Goal: Task Accomplishment & Management: Manage account settings

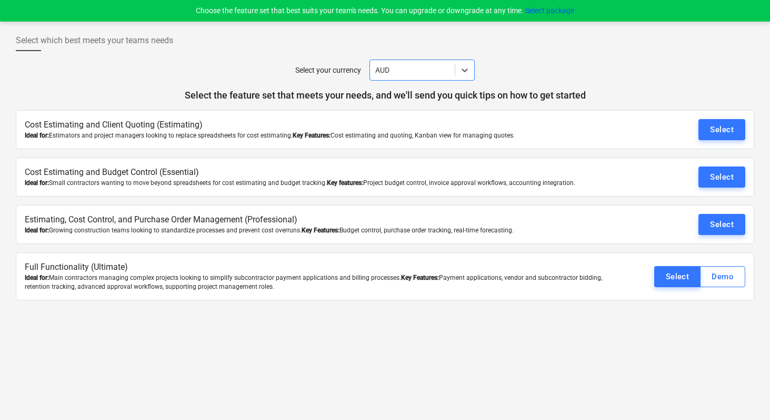
scroll to position [10, 0]
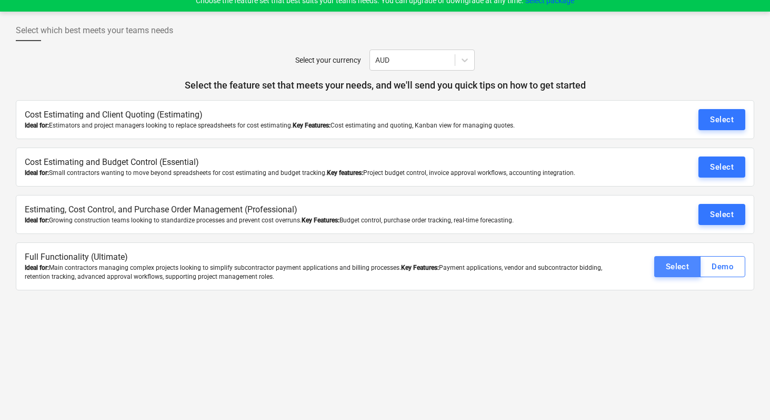
click at [683, 267] on div "Select" at bounding box center [678, 267] width 24 height 14
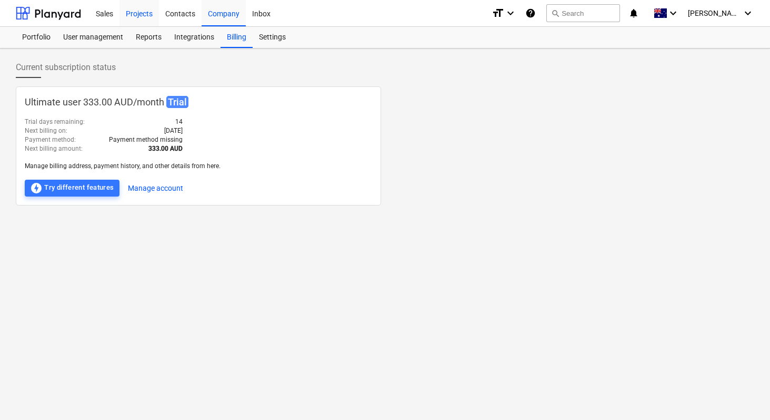
click at [136, 16] on div "Projects" at bounding box center [139, 12] width 39 height 27
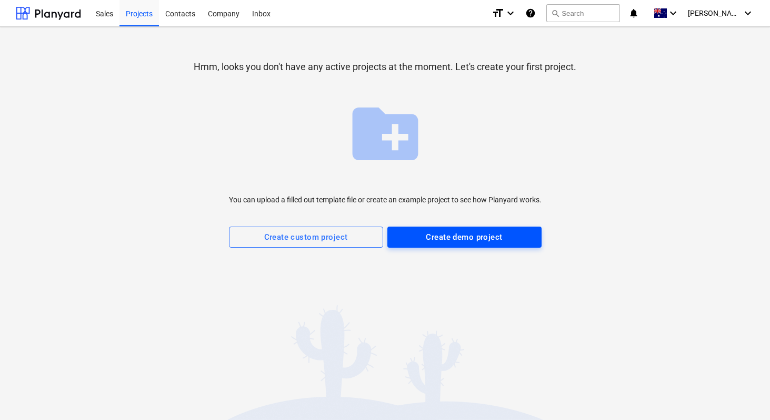
click at [441, 244] on button "Create demo project" at bounding box center [465, 236] width 154 height 21
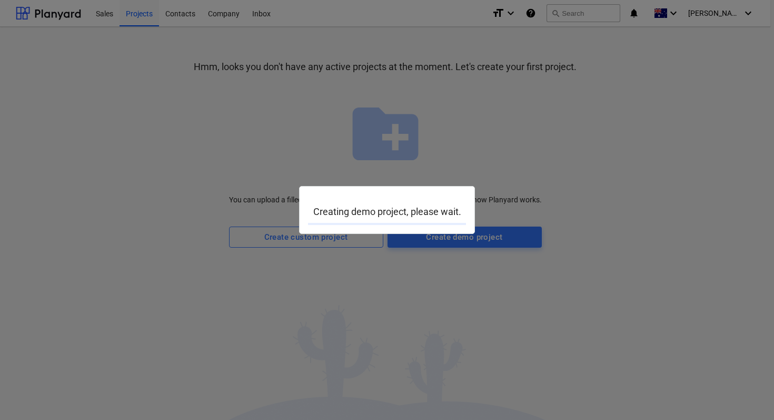
click at [205, 188] on div at bounding box center [387, 210] width 774 height 420
click at [432, 295] on div at bounding box center [387, 210] width 774 height 420
click at [200, 105] on div at bounding box center [387, 210] width 774 height 420
click at [202, 69] on div at bounding box center [387, 210] width 774 height 420
drag, startPoint x: 459, startPoint y: 212, endPoint x: 304, endPoint y: 213, distance: 155.3
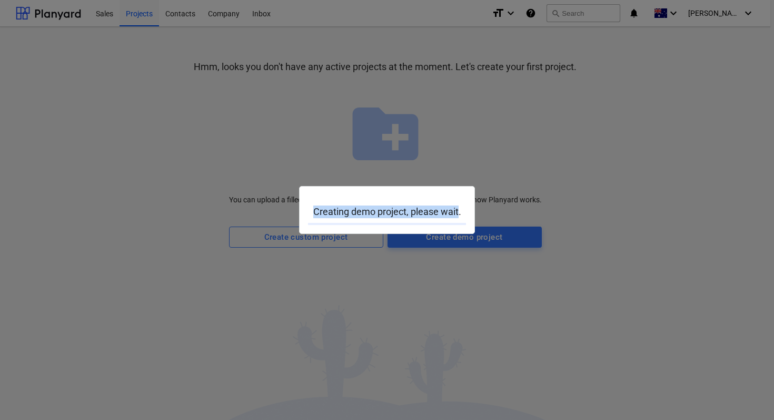
click at [307, 214] on div "Creating demo project, please wait." at bounding box center [387, 210] width 176 height 48
click at [206, 204] on div at bounding box center [387, 210] width 774 height 420
drag, startPoint x: 459, startPoint y: 212, endPoint x: 296, endPoint y: 212, distance: 163.2
click at [296, 212] on div "Creating demo project, please wait." at bounding box center [387, 210] width 774 height 420
drag, startPoint x: 250, startPoint y: 209, endPoint x: 256, endPoint y: 210, distance: 7.0
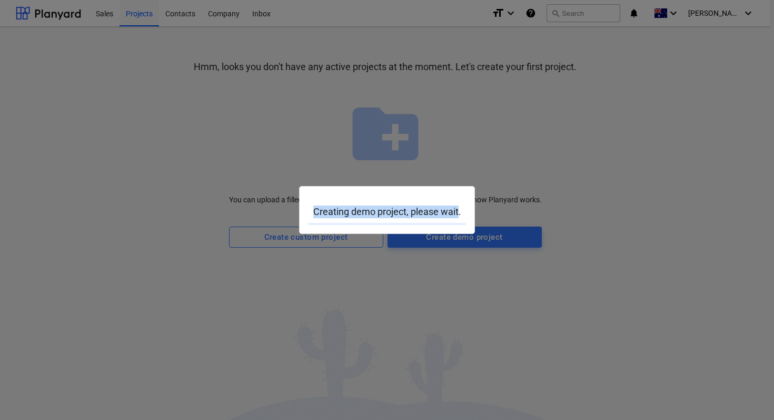
click at [250, 209] on div at bounding box center [387, 210] width 774 height 420
click at [235, 167] on div at bounding box center [387, 210] width 774 height 420
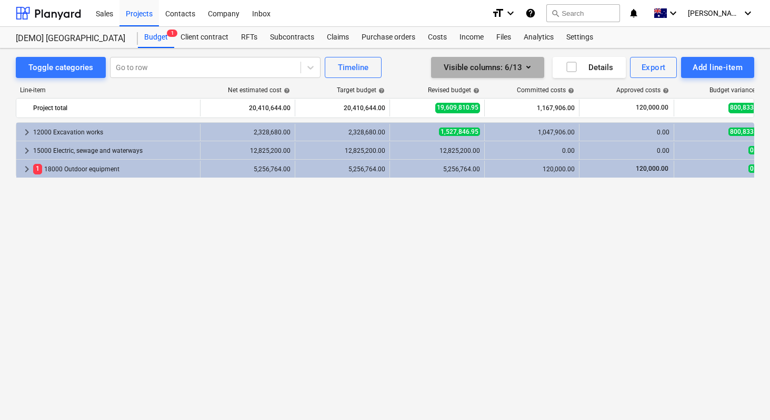
click at [535, 70] on button "Visible columns : 6/13" at bounding box center [487, 67] width 113 height 21
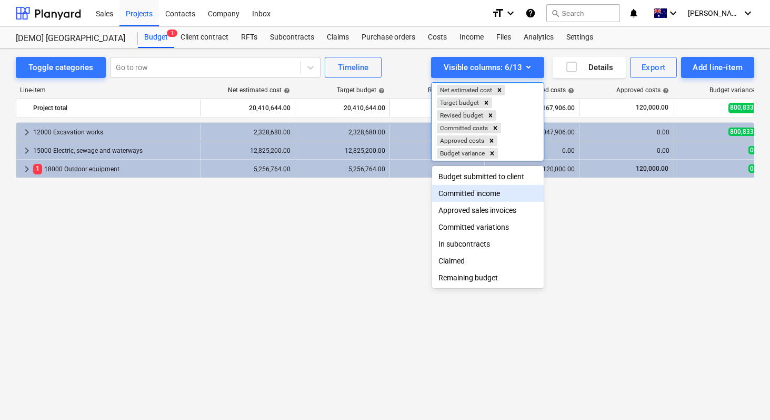
click at [343, 235] on div at bounding box center [385, 210] width 770 height 420
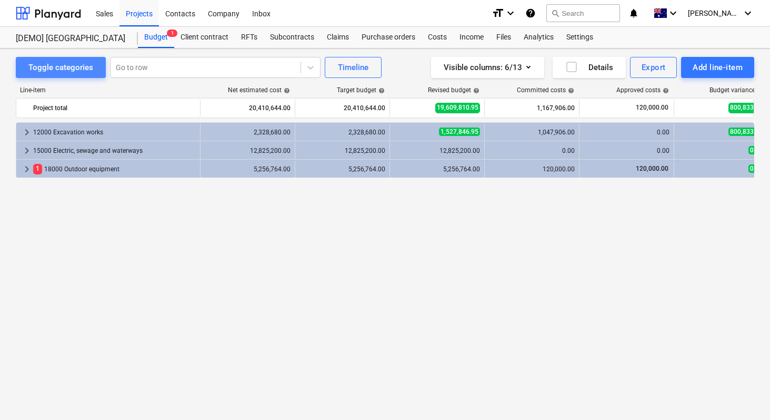
click at [72, 70] on div "Toggle categories" at bounding box center [60, 68] width 65 height 14
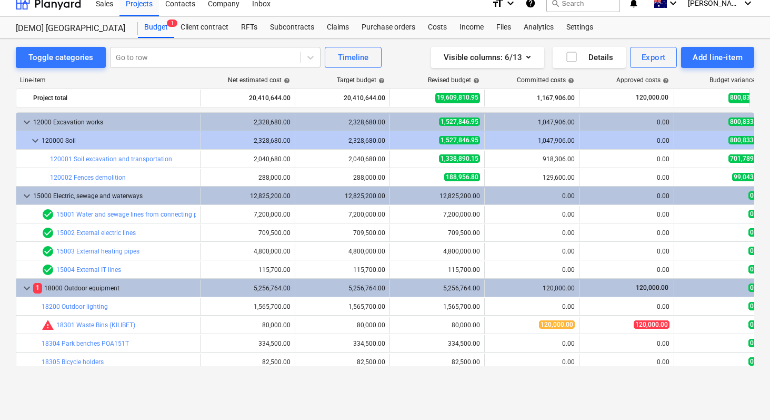
click at [387, 52] on div "Toggle categories Go to row Timeline Visible columns : 6/13 Details Export Add …" at bounding box center [385, 57] width 739 height 21
click at [571, 57] on icon "button" at bounding box center [572, 57] width 13 height 13
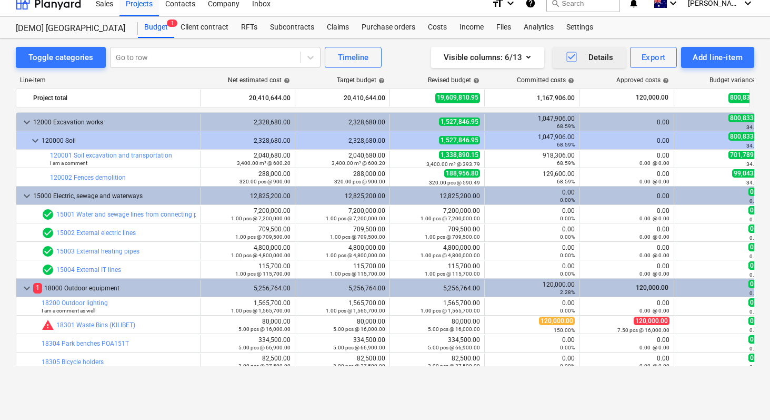
click at [419, 55] on div "Visible columns : 6/13 Details Export Add line-item" at bounding box center [582, 57] width 346 height 21
click at [194, 26] on div "Client contract" at bounding box center [204, 27] width 61 height 21
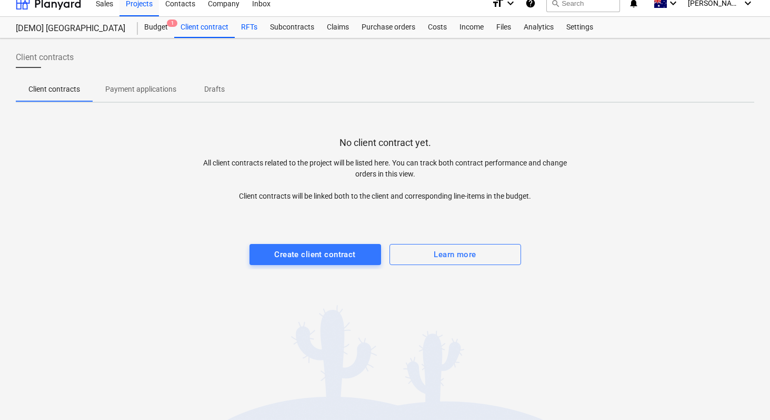
click at [244, 32] on div "RFTs" at bounding box center [249, 27] width 29 height 21
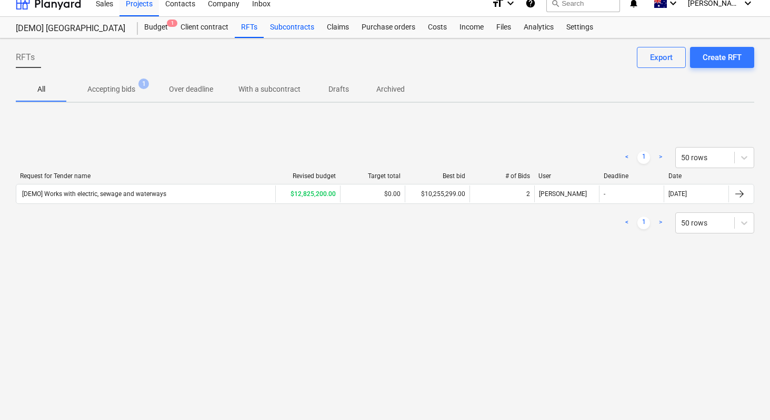
click at [288, 31] on div "Subcontracts" at bounding box center [292, 27] width 57 height 21
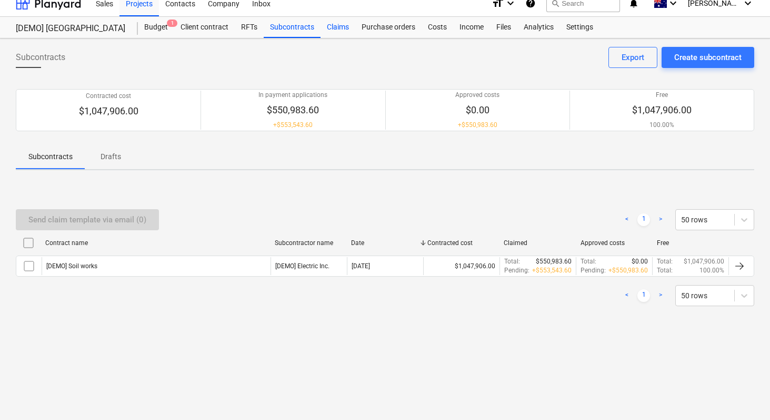
click at [341, 25] on div "Claims" at bounding box center [338, 27] width 35 height 21
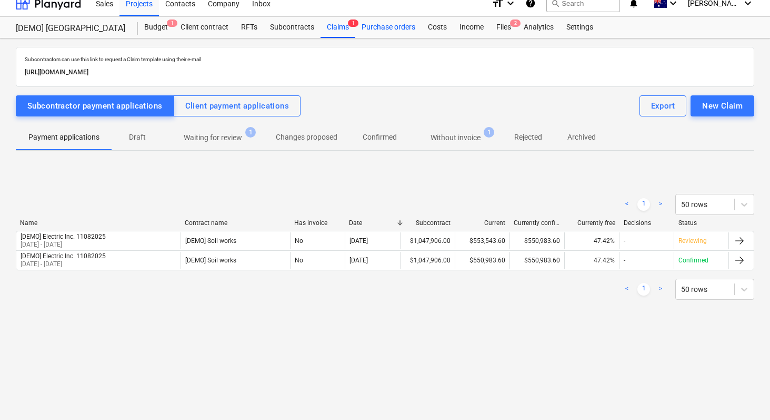
click at [368, 26] on div "Purchase orders" at bounding box center [388, 27] width 66 height 21
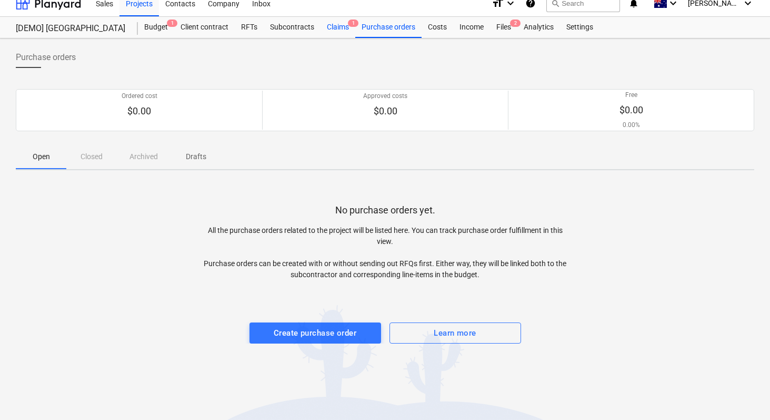
click at [342, 27] on div "Claims 1" at bounding box center [338, 27] width 35 height 21
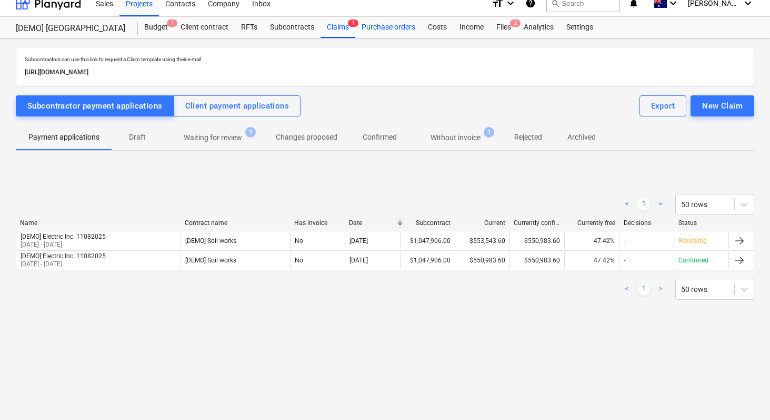
click at [396, 27] on div "Purchase orders" at bounding box center [388, 27] width 66 height 21
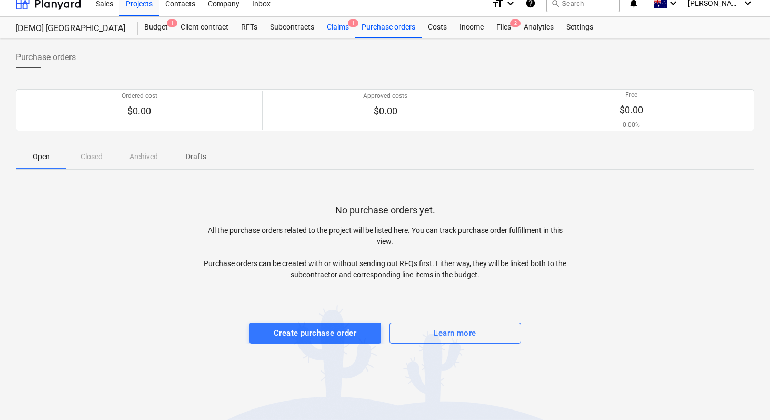
click at [331, 30] on div "Claims 1" at bounding box center [338, 27] width 35 height 21
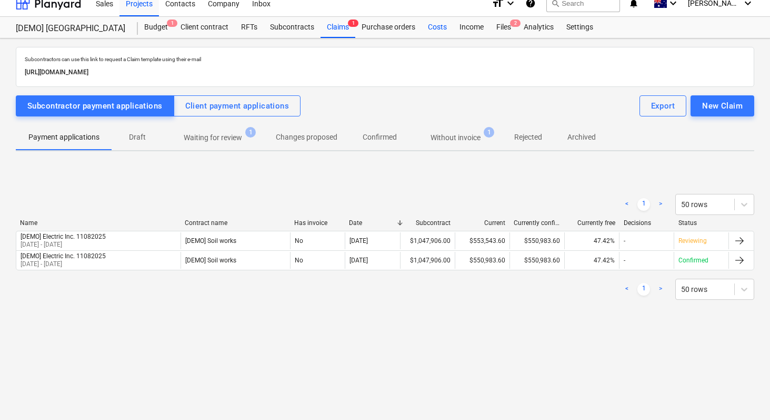
click at [434, 27] on div "Costs" at bounding box center [438, 27] width 32 height 21
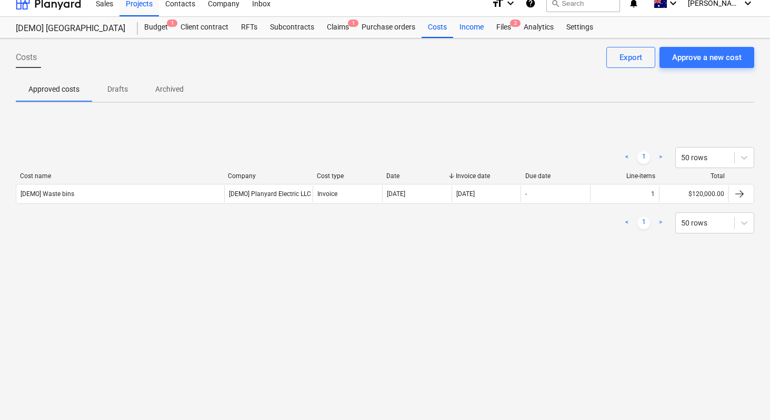
click at [467, 31] on div "Income" at bounding box center [471, 27] width 37 height 21
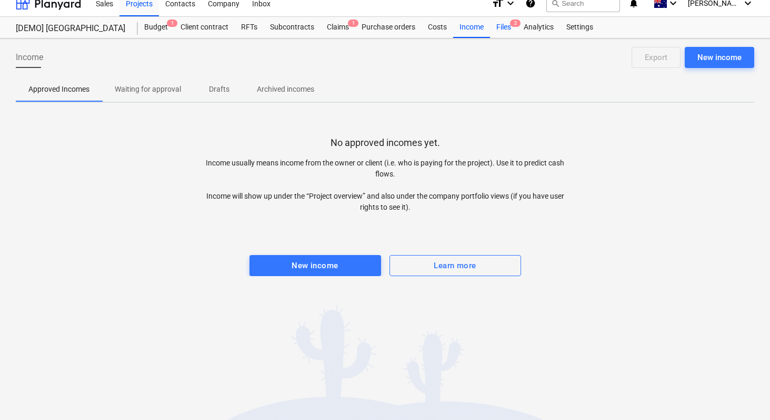
click at [503, 28] on div "Files 2" at bounding box center [503, 27] width 27 height 21
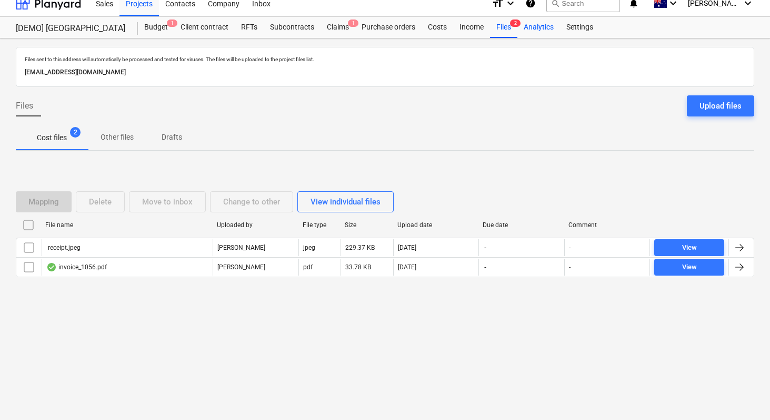
click at [532, 25] on div "Analytics" at bounding box center [539, 27] width 43 height 21
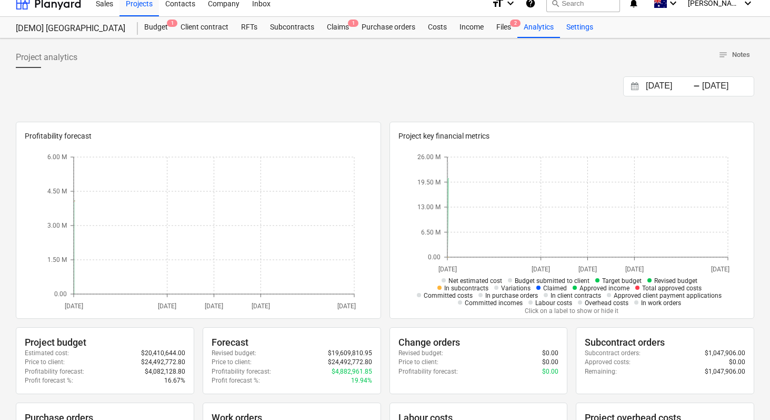
click at [576, 26] on div "Settings" at bounding box center [579, 27] width 39 height 21
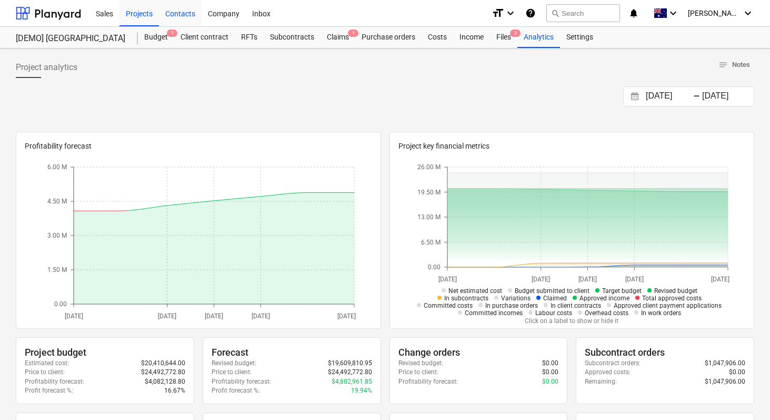
click at [184, 13] on div "Contacts" at bounding box center [180, 12] width 43 height 27
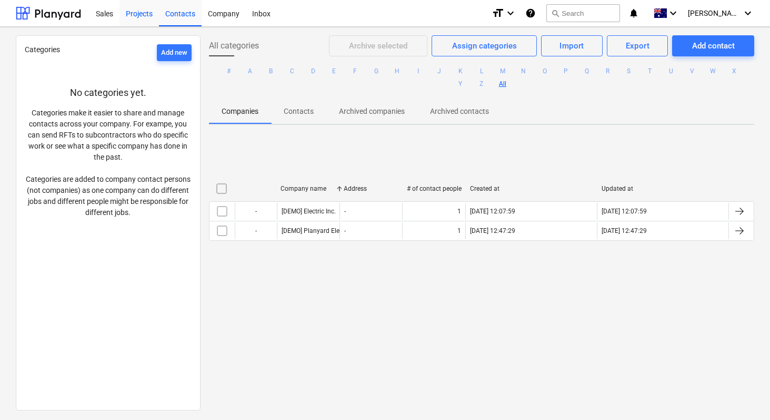
click at [142, 15] on div "Projects" at bounding box center [139, 12] width 39 height 27
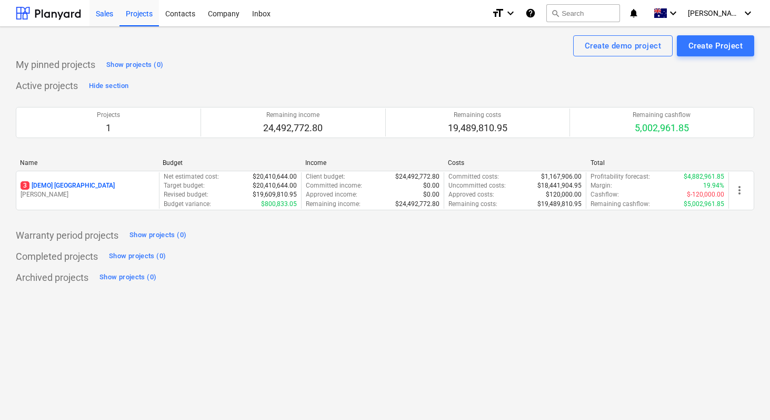
click at [95, 16] on div "Sales" at bounding box center [105, 12] width 30 height 27
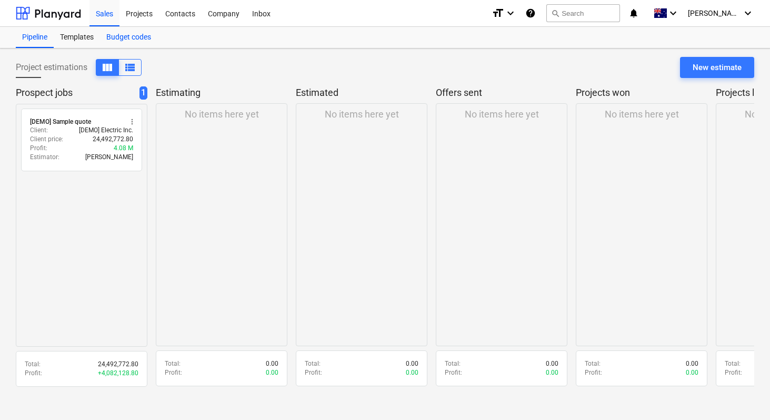
click at [114, 39] on div "Budget codes" at bounding box center [128, 37] width 57 height 21
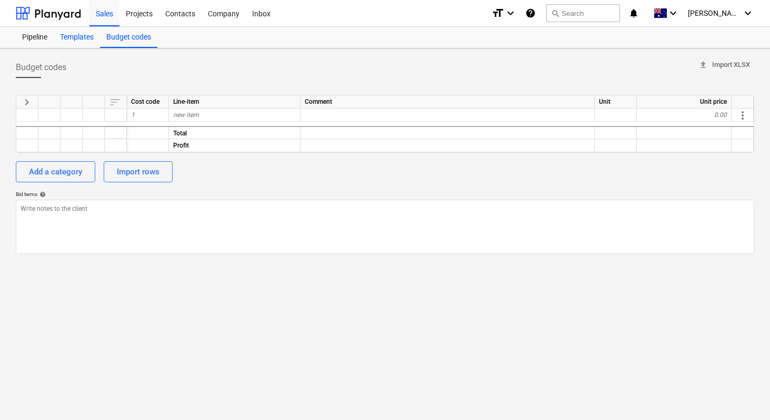
click at [71, 35] on div "Templates" at bounding box center [77, 37] width 46 height 21
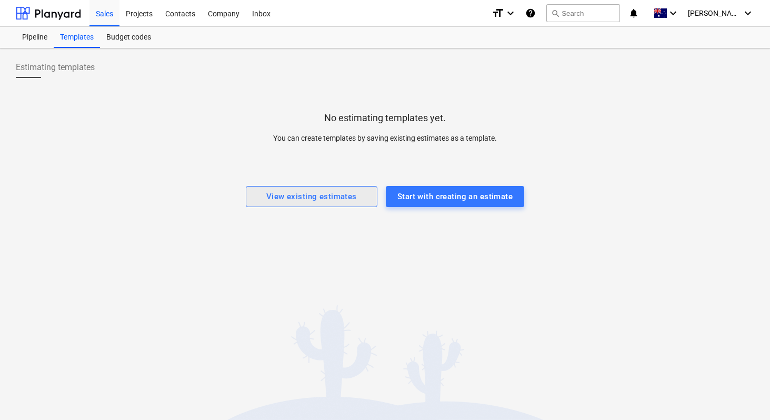
click at [331, 197] on div "View existing estimates" at bounding box center [311, 197] width 91 height 14
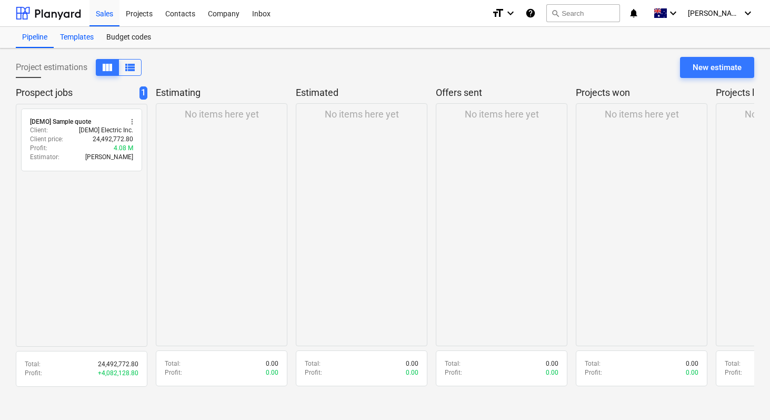
click at [77, 39] on div "Templates" at bounding box center [77, 37] width 46 height 21
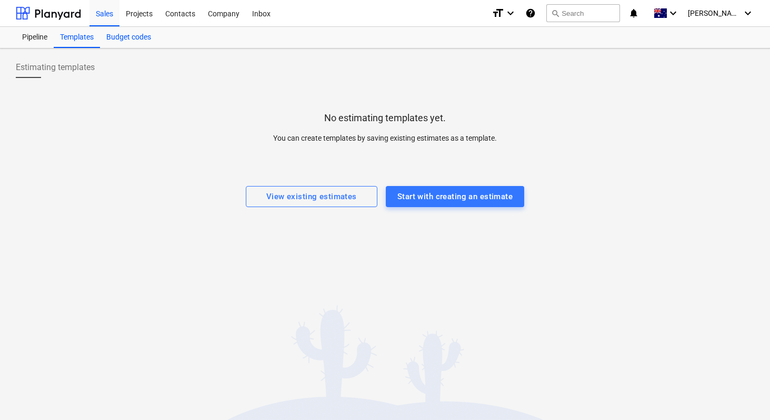
click at [134, 39] on div "Budget codes" at bounding box center [128, 37] width 57 height 21
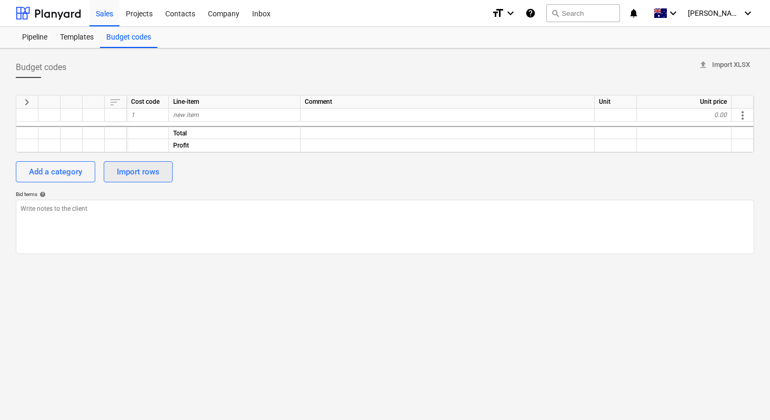
click at [150, 167] on div "Import rows" at bounding box center [138, 172] width 43 height 14
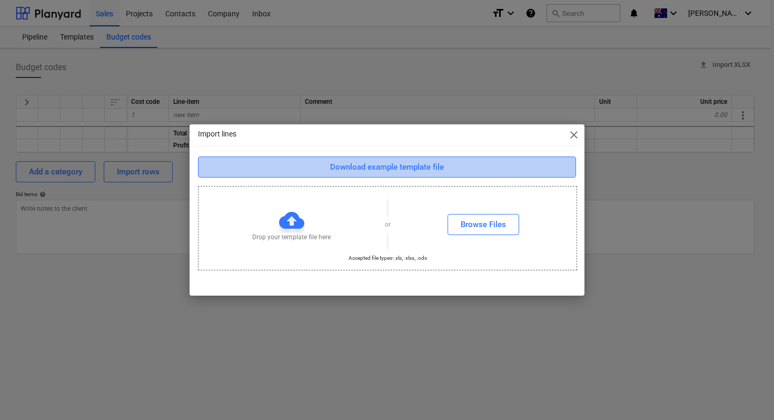
click at [398, 166] on div "Download example template file" at bounding box center [387, 167] width 114 height 14
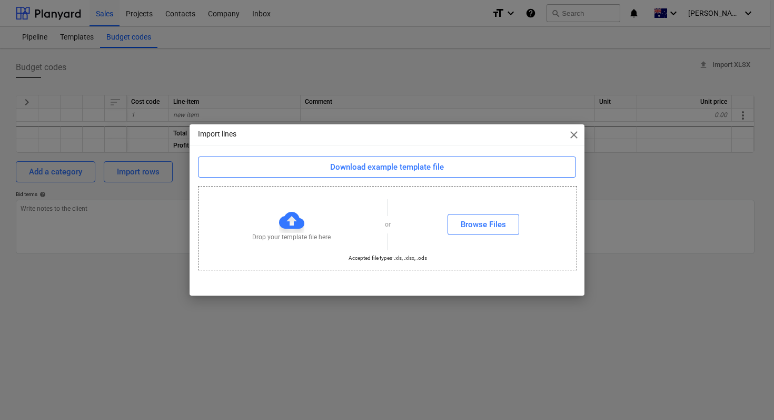
click at [574, 136] on span "close" at bounding box center [574, 134] width 13 height 13
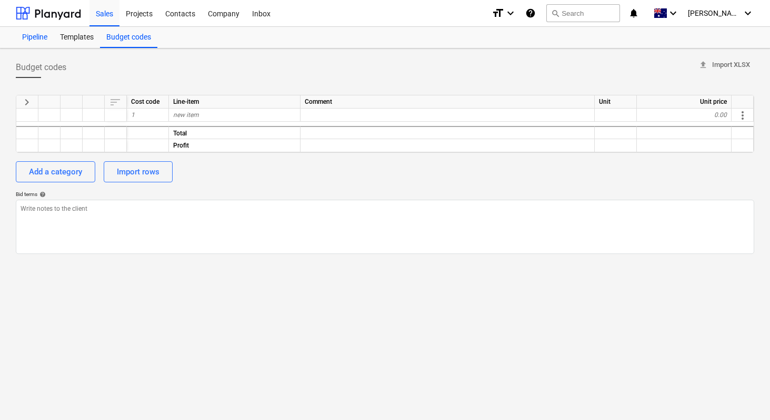
click at [40, 36] on div "Pipeline" at bounding box center [35, 37] width 38 height 21
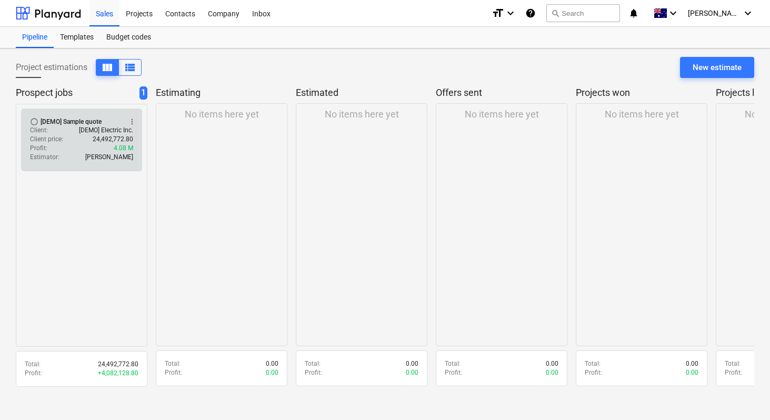
click at [49, 138] on p "Client price :" at bounding box center [46, 139] width 33 height 9
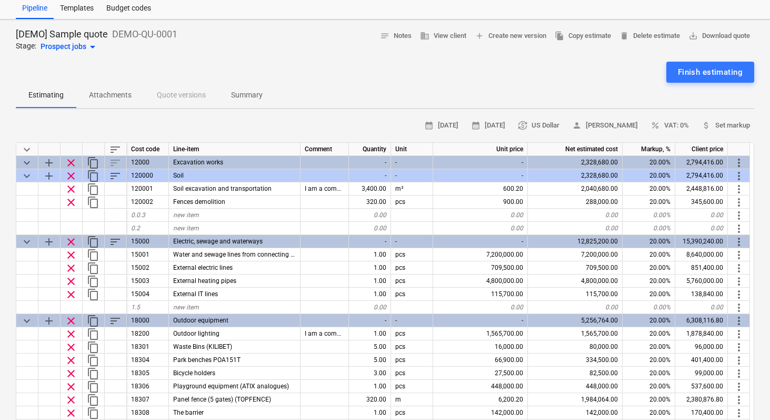
scroll to position [27, 0]
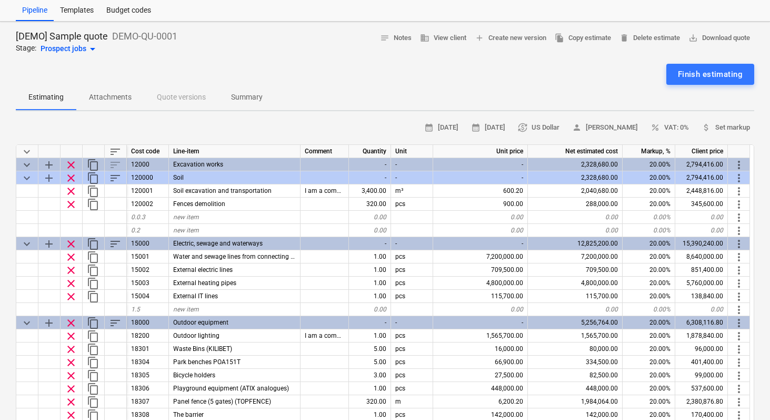
click at [81, 51] on div "Prospect jobs arrow_drop_down" at bounding box center [70, 49] width 58 height 13
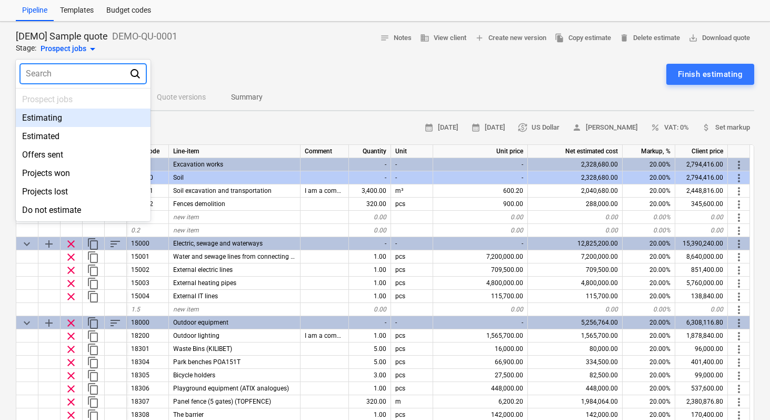
click at [47, 120] on div "Estimating" at bounding box center [83, 117] width 135 height 18
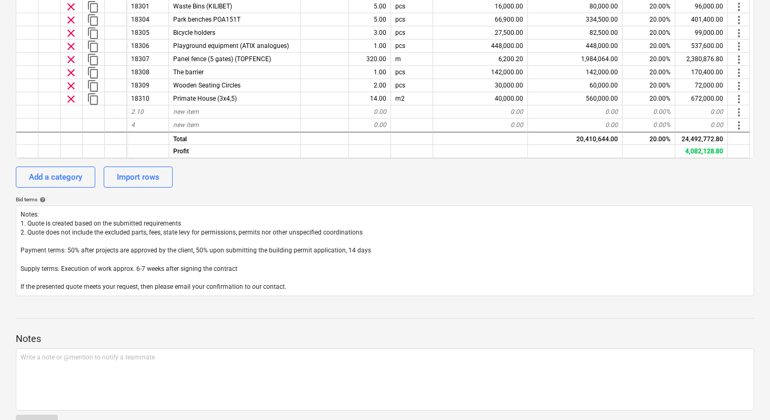
scroll to position [381, 0]
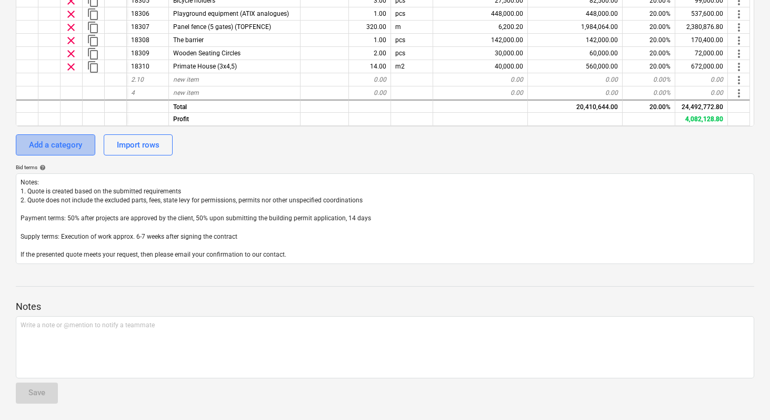
click at [68, 146] on div "Add a category" at bounding box center [55, 145] width 53 height 14
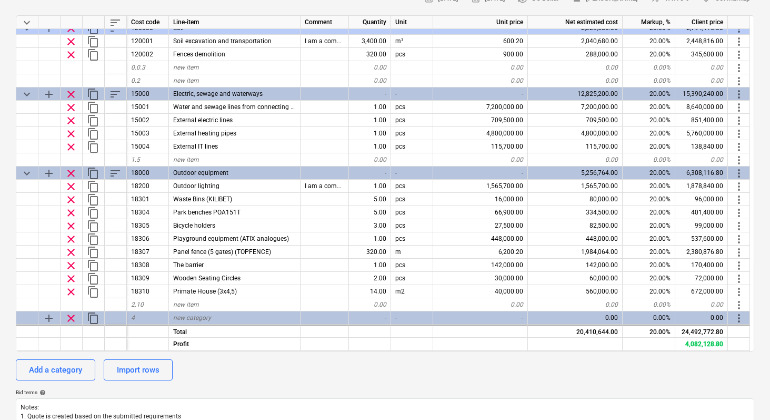
scroll to position [0, 0]
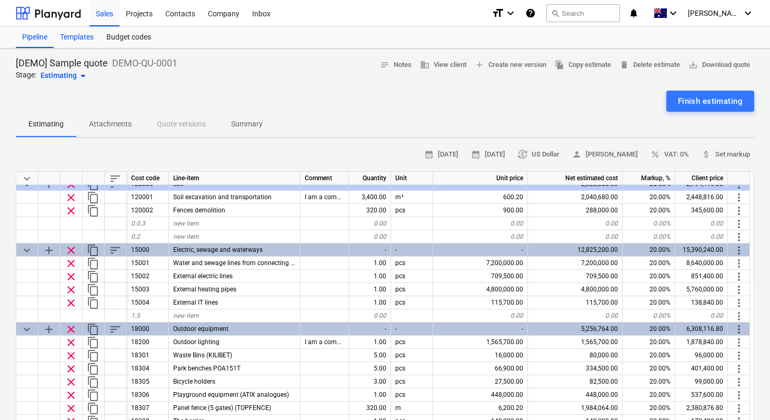
click at [79, 38] on div "Templates" at bounding box center [77, 37] width 46 height 21
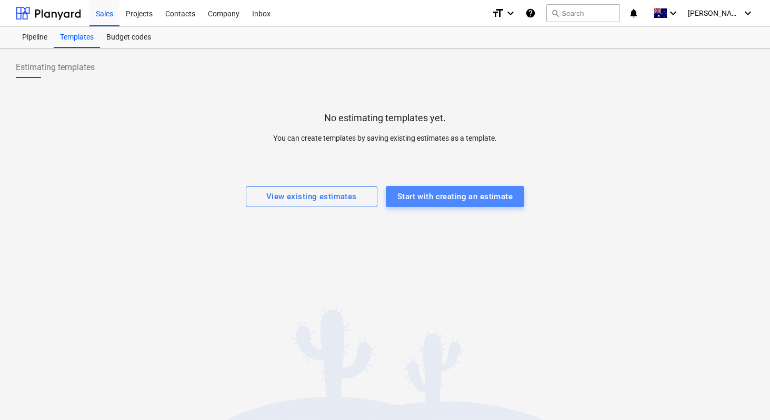
click at [431, 197] on div "Start with creating an estimate" at bounding box center [455, 197] width 115 height 14
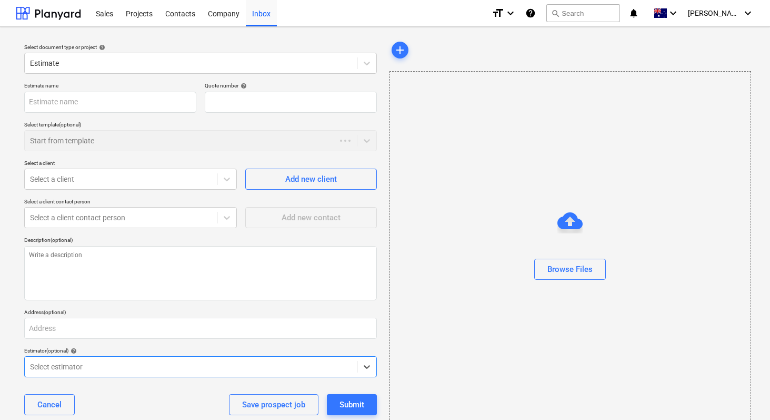
type textarea "x"
type input "QU-0001"
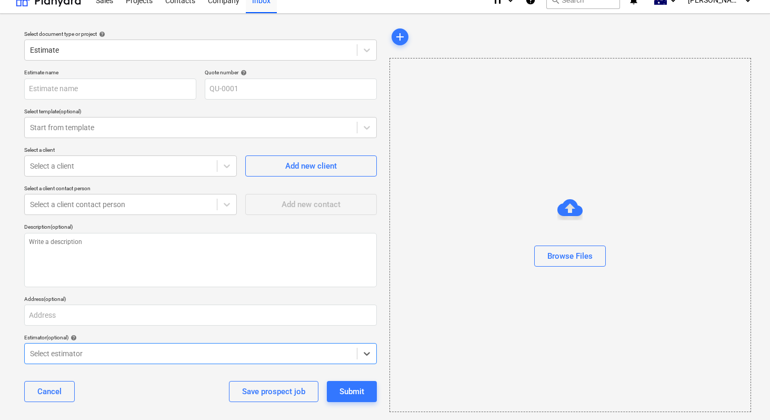
scroll to position [21, 0]
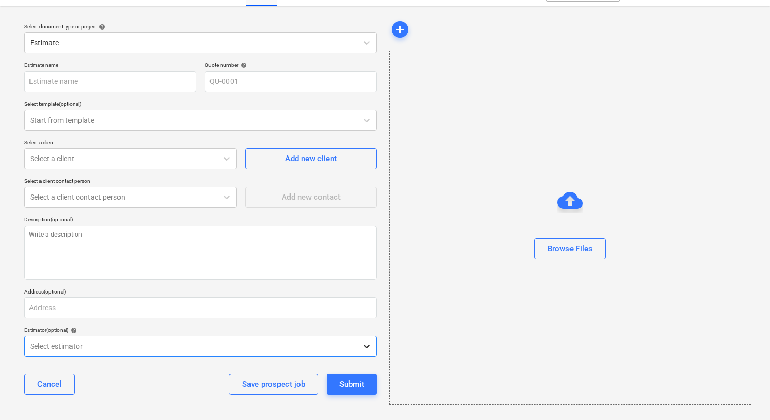
click at [369, 345] on icon at bounding box center [367, 347] width 6 height 4
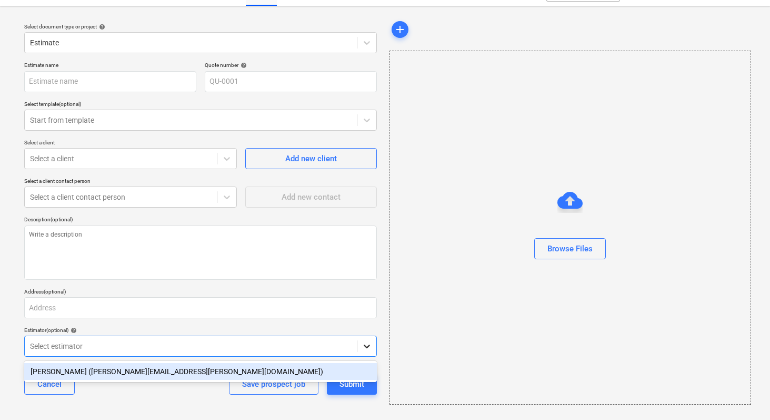
click at [369, 345] on icon at bounding box center [367, 347] width 6 height 4
click at [364, 350] on icon at bounding box center [367, 346] width 11 height 11
click at [289, 373] on div "[PERSON_NAME] ([PERSON_NAME][EMAIL_ADDRESS][PERSON_NAME][DOMAIN_NAME])" at bounding box center [200, 371] width 353 height 17
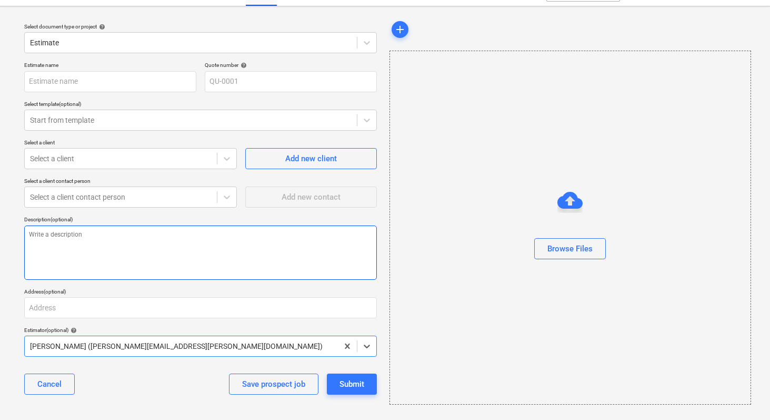
scroll to position [0, 0]
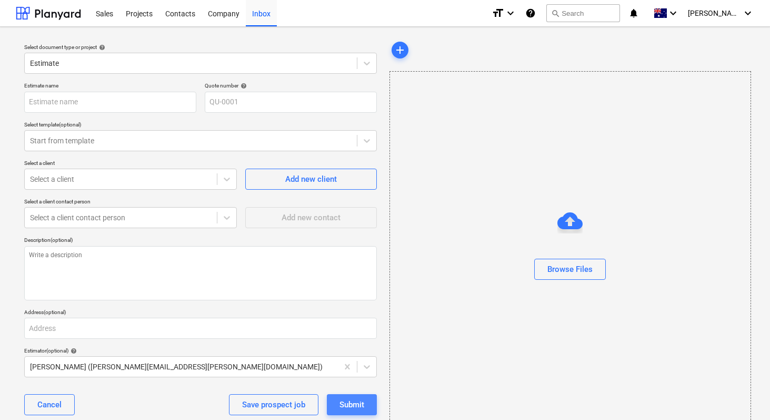
click at [353, 403] on div "Submit" at bounding box center [352, 405] width 25 height 14
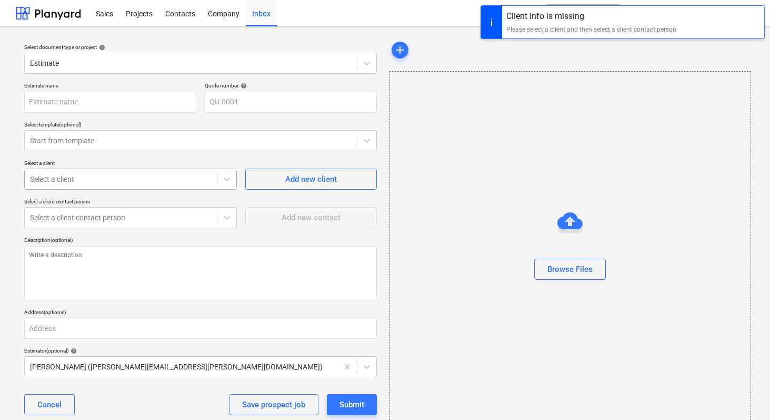
click at [83, 175] on div at bounding box center [121, 179] width 182 height 11
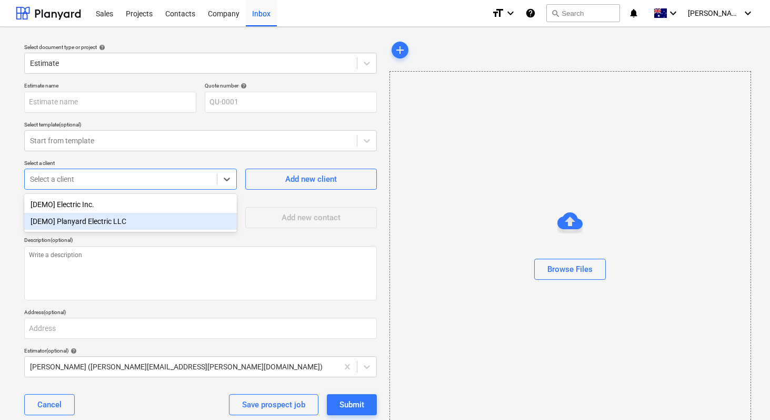
click at [75, 224] on div "[DEMO] Planyard Electric LLC" at bounding box center [130, 221] width 213 height 17
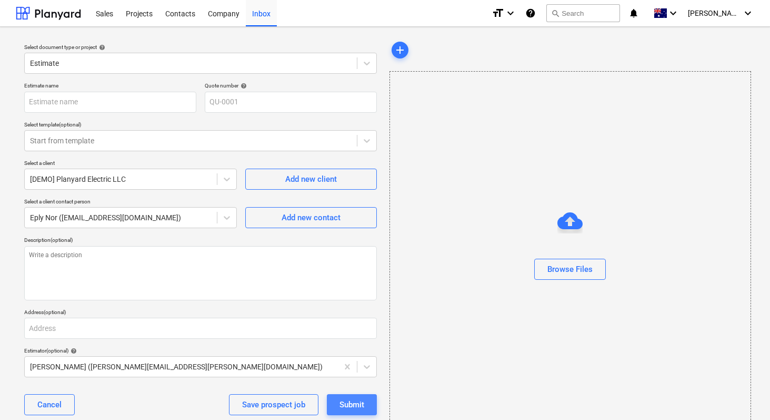
click at [356, 408] on div "Submit" at bounding box center [352, 405] width 25 height 14
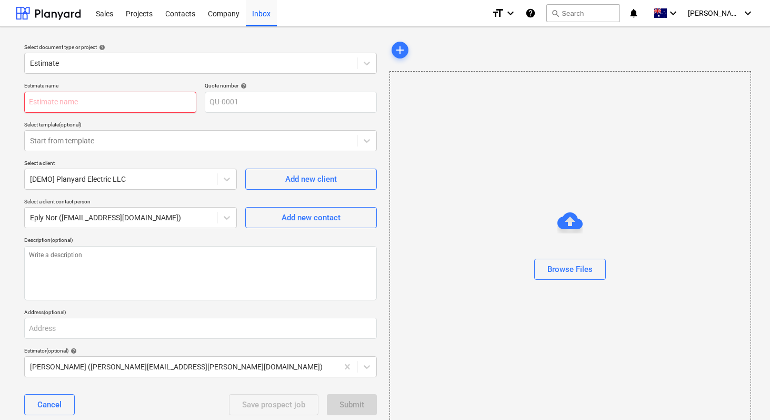
click at [62, 97] on input "text" at bounding box center [110, 102] width 172 height 21
type textarea "x"
type input "t"
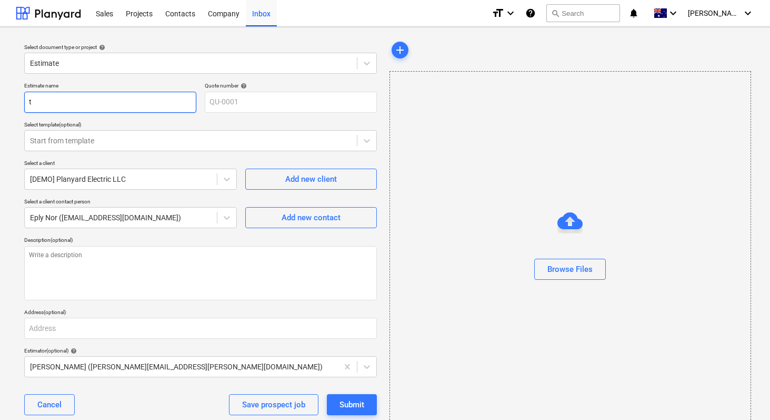
type textarea "x"
type input "te"
type textarea "x"
type input "tes"
type textarea "x"
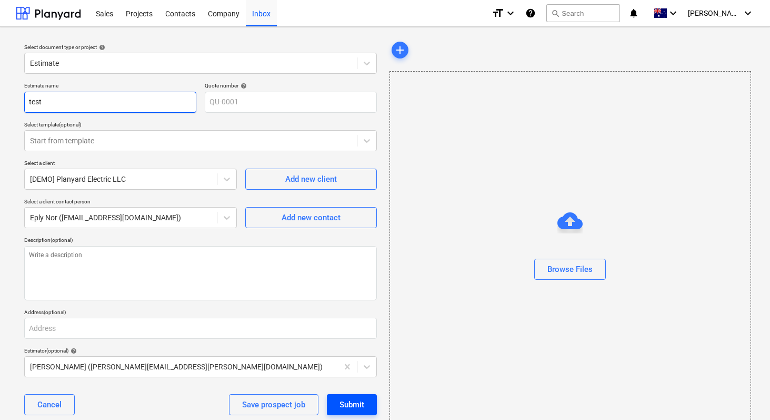
type input "test"
click at [355, 403] on div "Submit" at bounding box center [352, 405] width 25 height 14
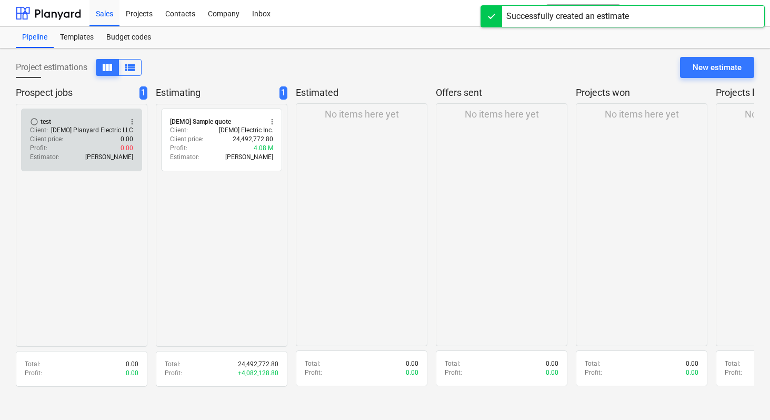
click at [76, 143] on div "Client price : 0.00" at bounding box center [81, 139] width 103 height 9
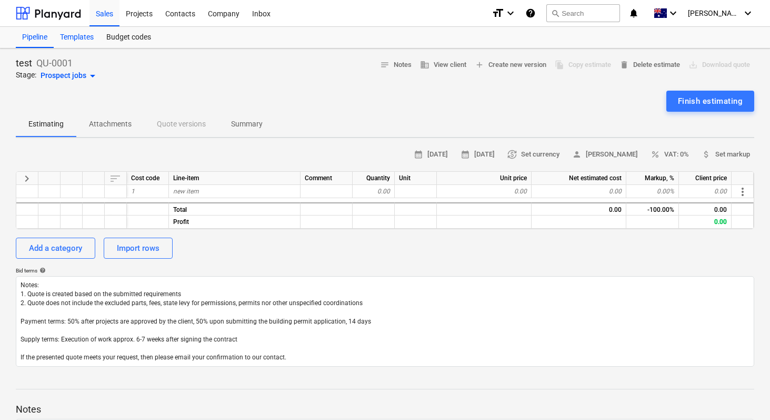
click at [80, 37] on div "Templates" at bounding box center [77, 37] width 46 height 21
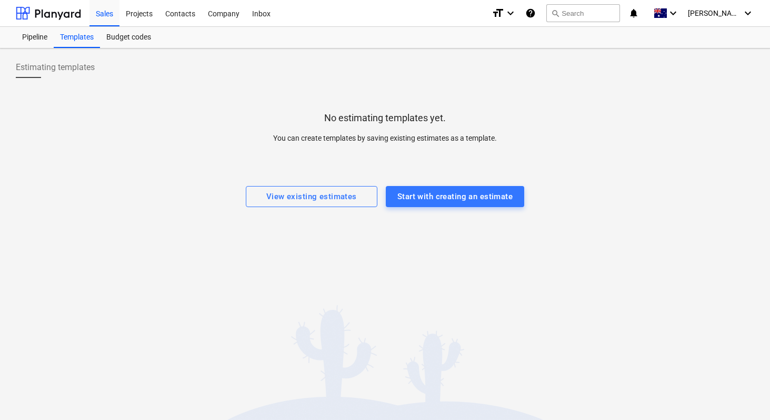
click at [67, 75] on div "Estimating templates" at bounding box center [55, 67] width 79 height 21
click at [142, 40] on div "Budget codes" at bounding box center [128, 37] width 57 height 21
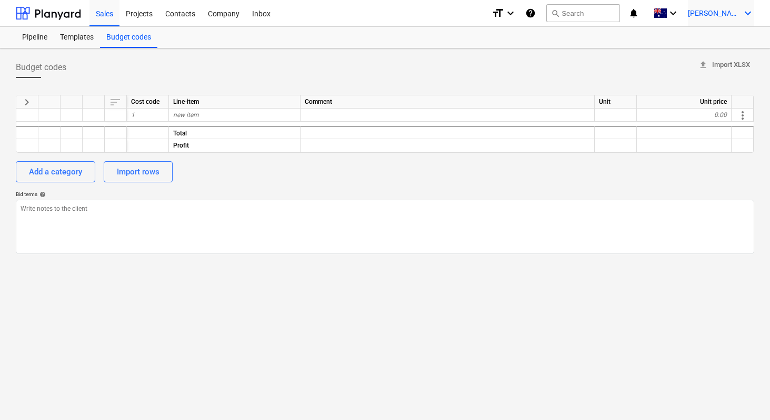
click at [746, 8] on icon "keyboard_arrow_down" at bounding box center [748, 13] width 13 height 13
click at [699, 13] on div at bounding box center [385, 210] width 770 height 420
click at [136, 8] on div "Projects" at bounding box center [139, 12] width 39 height 27
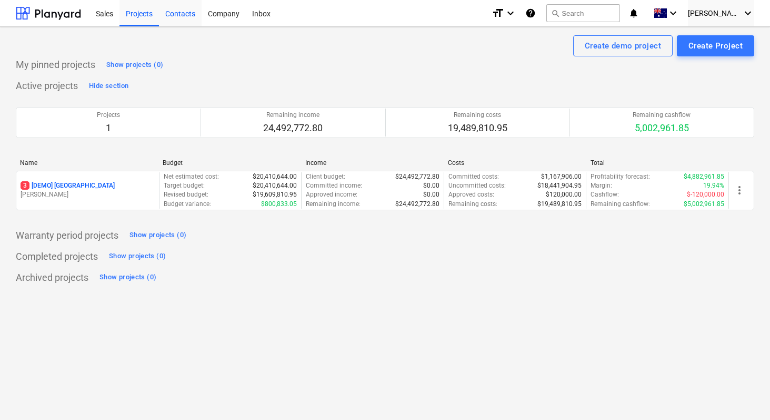
click at [174, 12] on div "Contacts" at bounding box center [180, 12] width 43 height 27
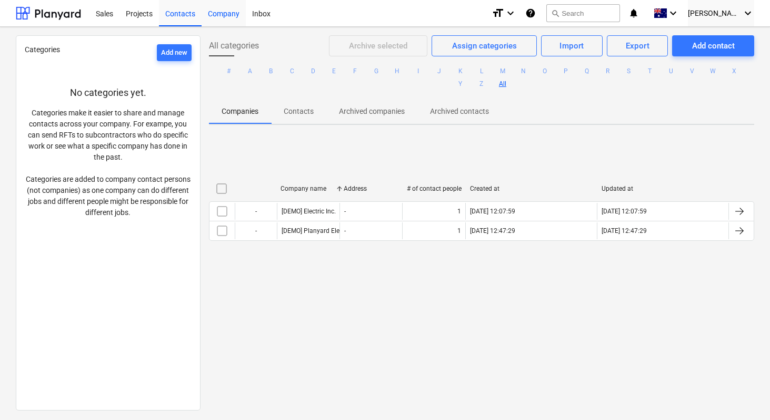
click at [224, 13] on div "Company" at bounding box center [224, 12] width 44 height 27
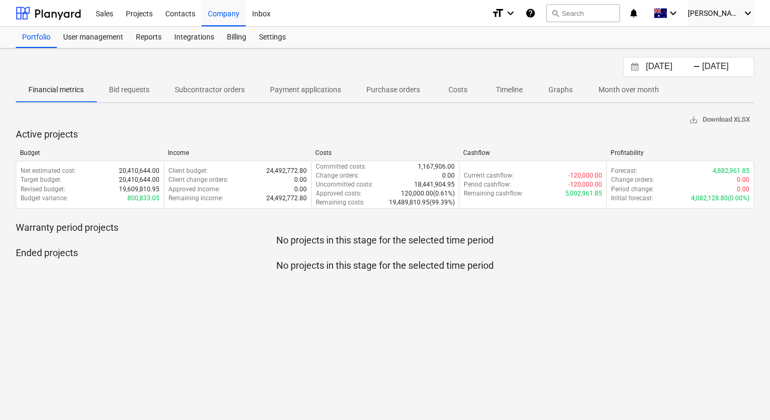
click at [132, 89] on p "Bid requests" at bounding box center [129, 89] width 41 height 11
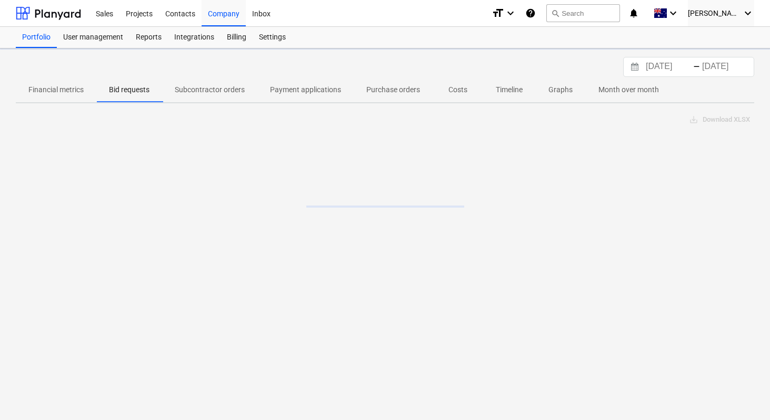
click at [205, 93] on p "Subcontractor orders" at bounding box center [210, 89] width 70 height 11
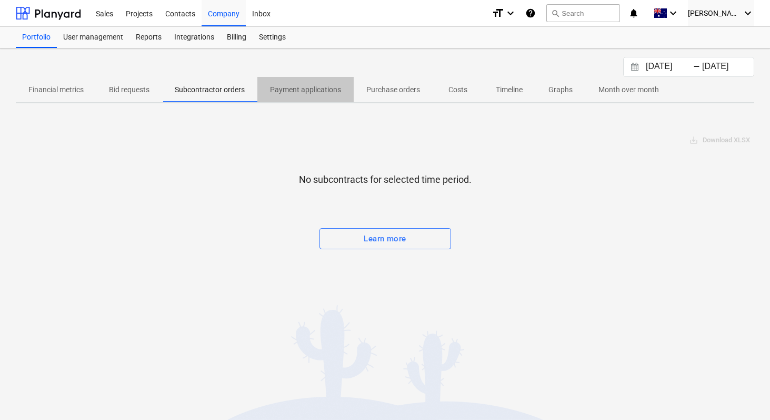
click at [290, 91] on p "Payment applications" at bounding box center [305, 89] width 71 height 11
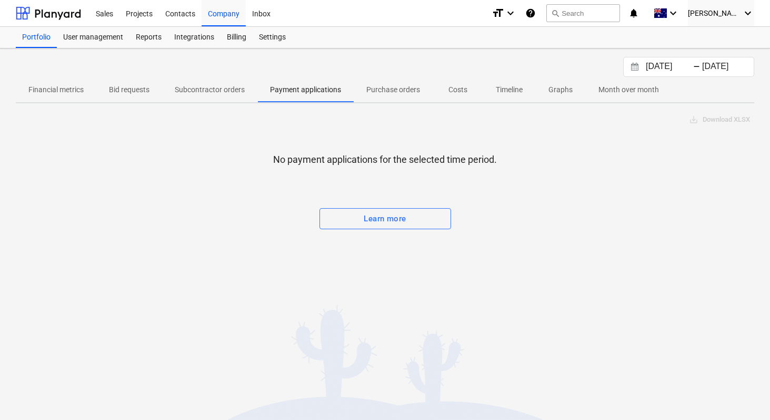
click at [398, 88] on p "Purchase orders" at bounding box center [393, 89] width 54 height 11
click at [467, 88] on p "Costs" at bounding box center [457, 89] width 25 height 11
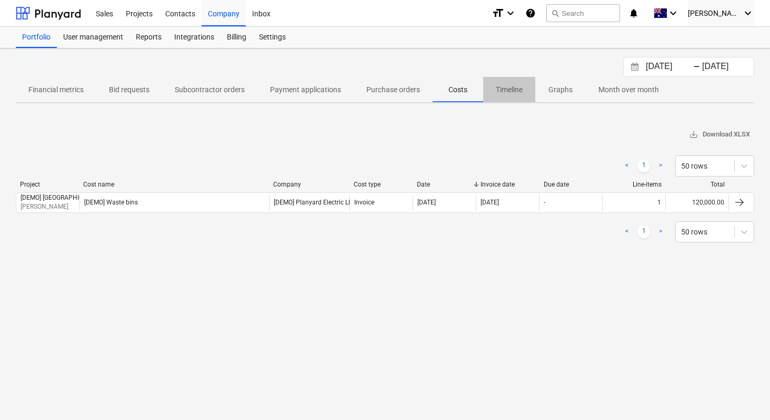
click at [523, 91] on p "Timeline" at bounding box center [509, 89] width 27 height 11
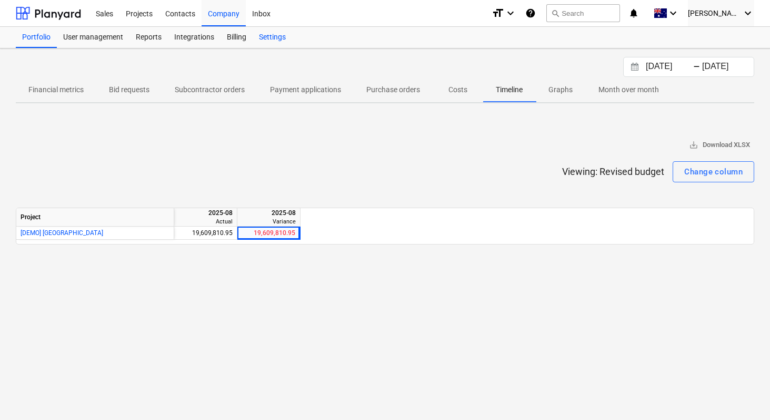
click at [259, 34] on div "Settings" at bounding box center [272, 37] width 39 height 21
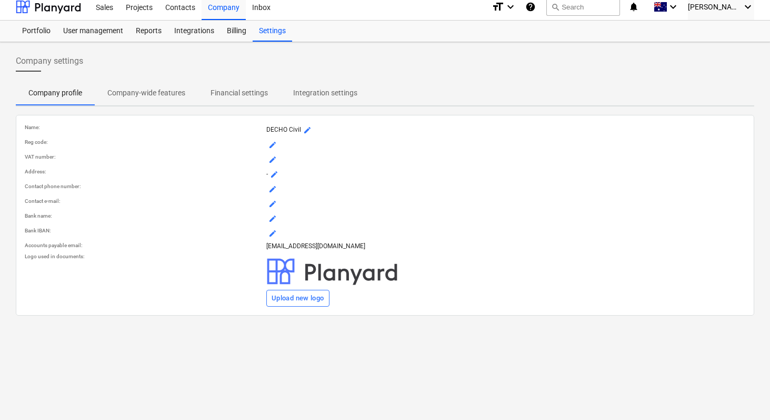
scroll to position [10, 0]
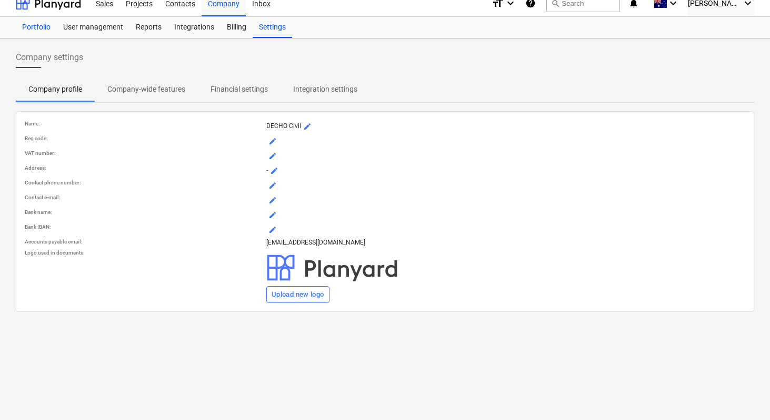
click at [34, 32] on div "Portfolio" at bounding box center [36, 27] width 41 height 21
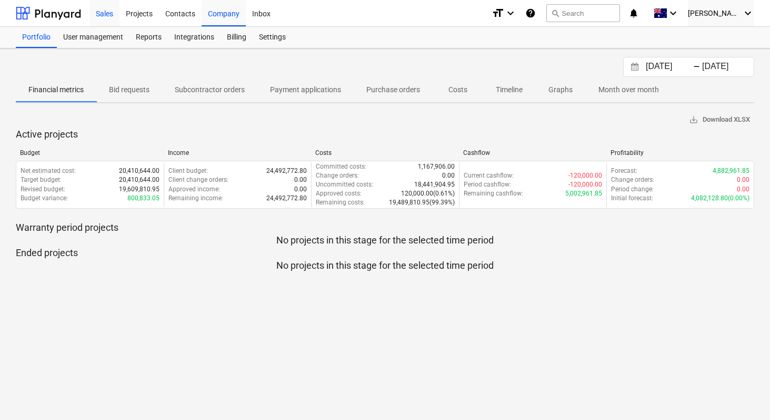
click at [97, 14] on div "Sales" at bounding box center [105, 12] width 30 height 27
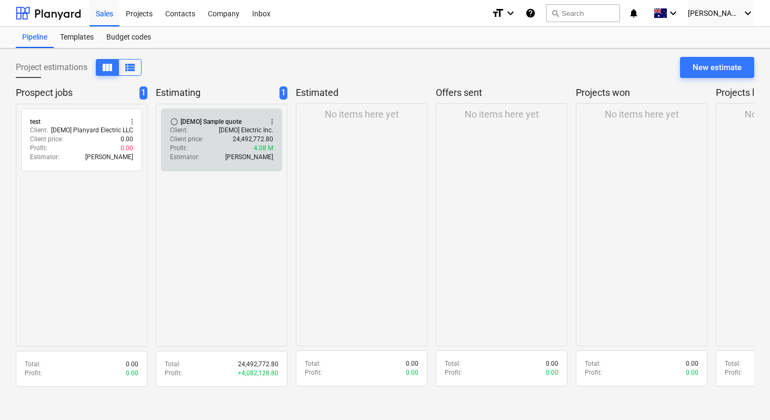
click at [216, 142] on div "Client price : 24,492,772.80" at bounding box center [221, 139] width 103 height 9
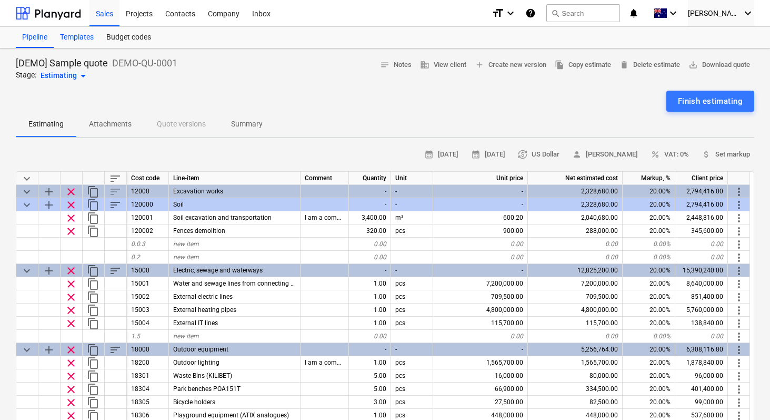
click at [88, 32] on div "Templates" at bounding box center [77, 37] width 46 height 21
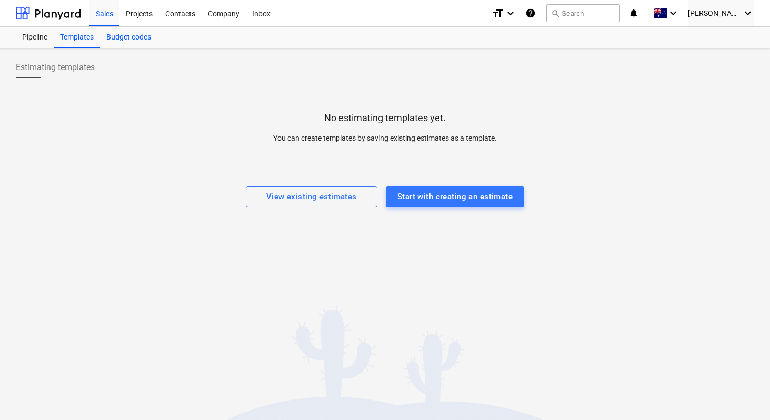
click at [116, 37] on div "Budget codes" at bounding box center [128, 37] width 57 height 21
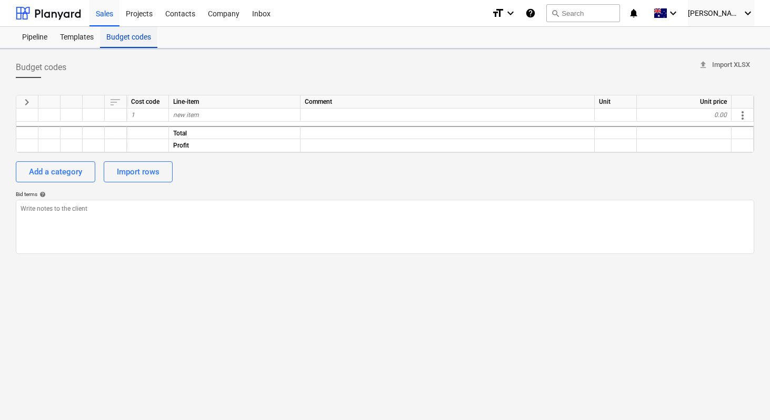
type textarea "x"
click at [620, 9] on button "search Search" at bounding box center [584, 13] width 74 height 18
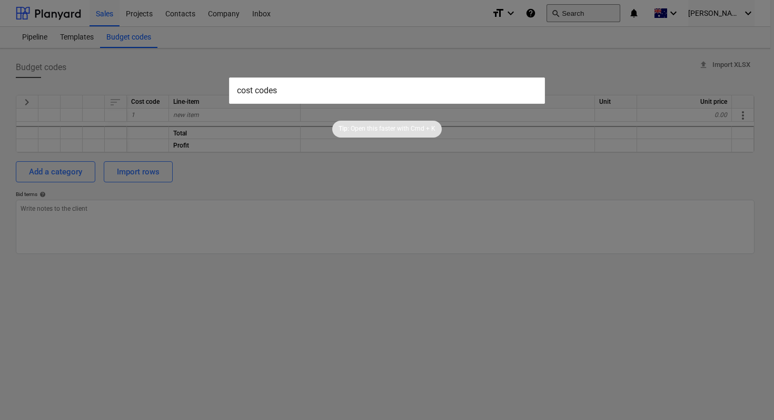
type input "cost codes"
click at [309, 82] on input "cost codes" at bounding box center [387, 90] width 316 height 26
click at [292, 86] on input "cost codes" at bounding box center [387, 90] width 316 height 26
click at [339, 95] on input "cost codes" at bounding box center [387, 90] width 316 height 26
click at [338, 95] on input "cost codes" at bounding box center [387, 90] width 316 height 26
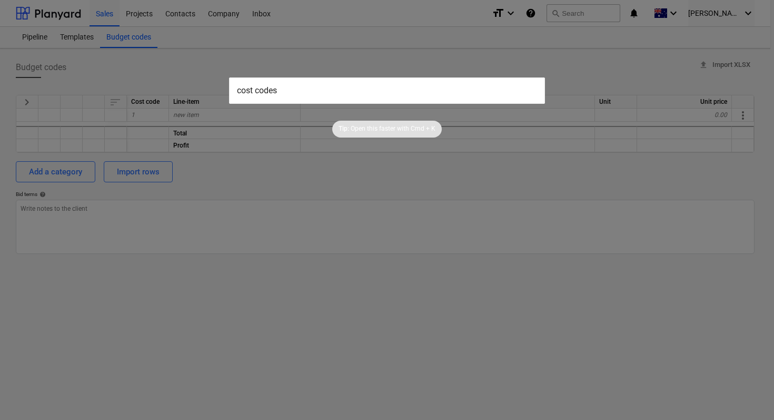
click at [338, 95] on input "cost codes" at bounding box center [387, 90] width 316 height 26
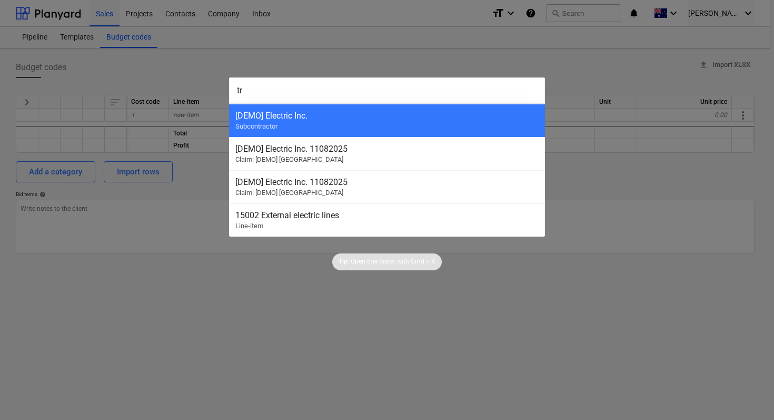
type input "t"
type input "l"
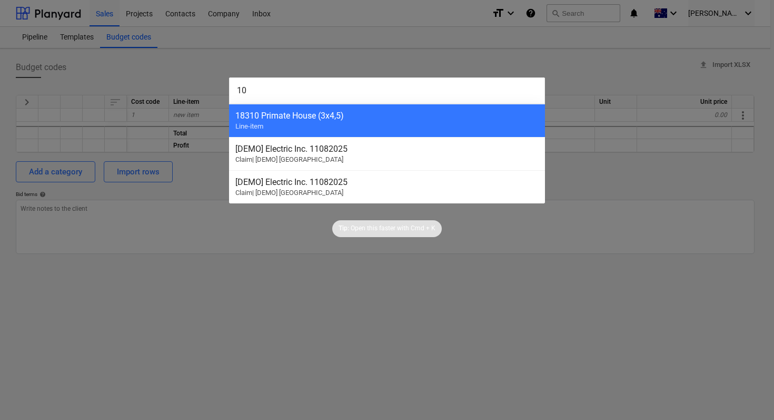
type input "1"
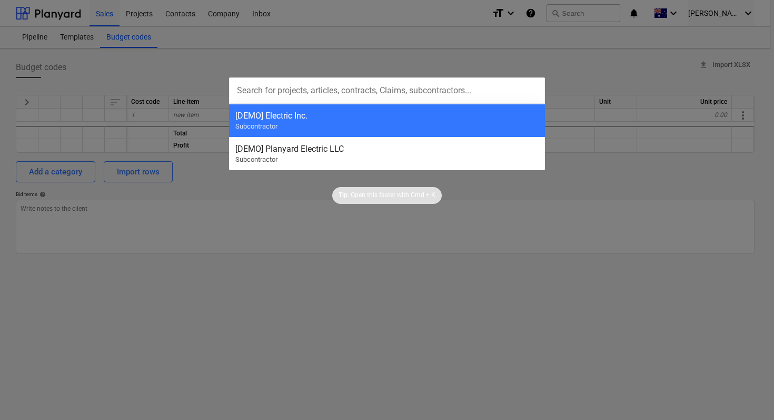
click at [560, 334] on div at bounding box center [387, 210] width 774 height 420
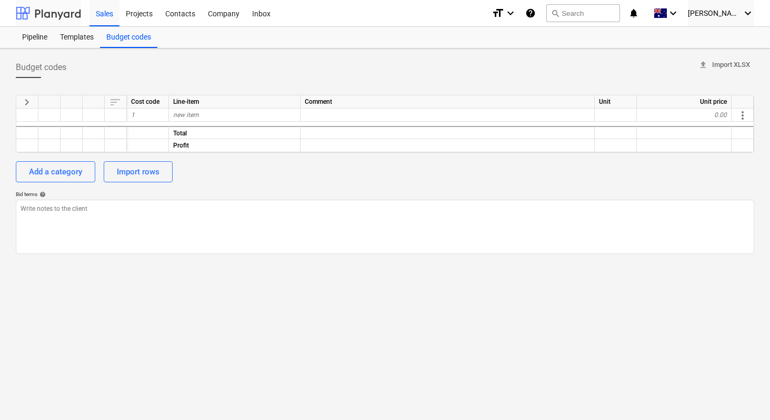
click at [34, 19] on div at bounding box center [48, 13] width 65 height 26
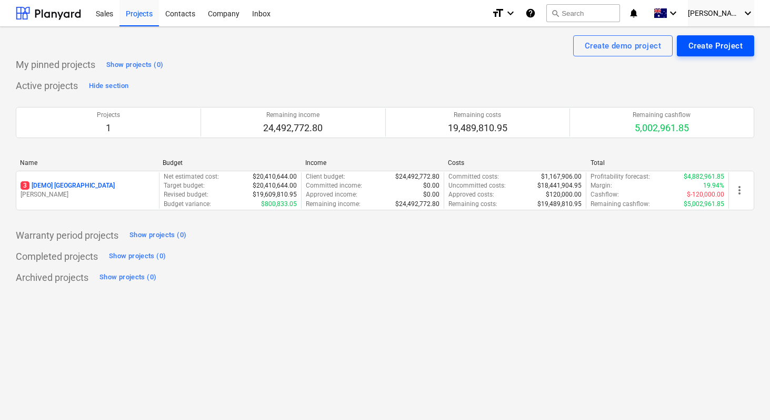
click at [726, 47] on div "Create Project" at bounding box center [716, 46] width 54 height 14
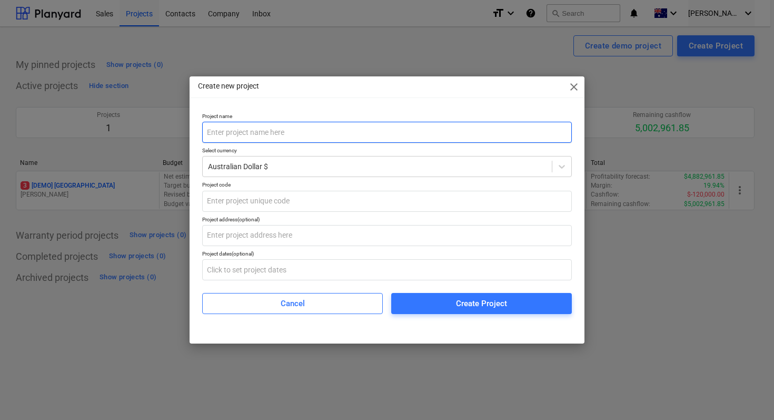
click at [274, 131] on input "text" at bounding box center [387, 132] width 370 height 21
type input "[STREET_ADDRESS]"
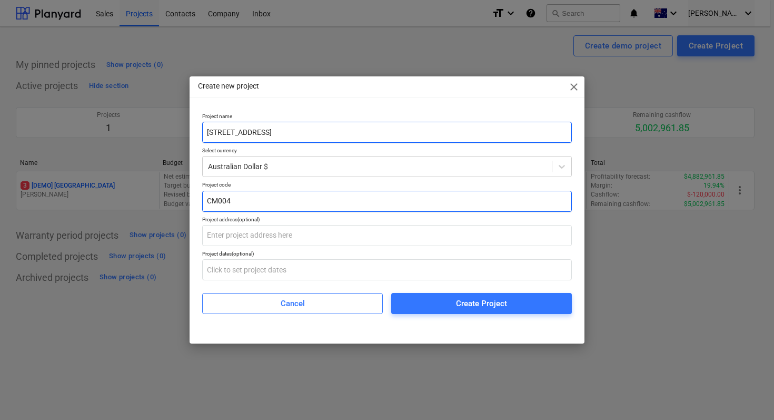
type input "CM004"
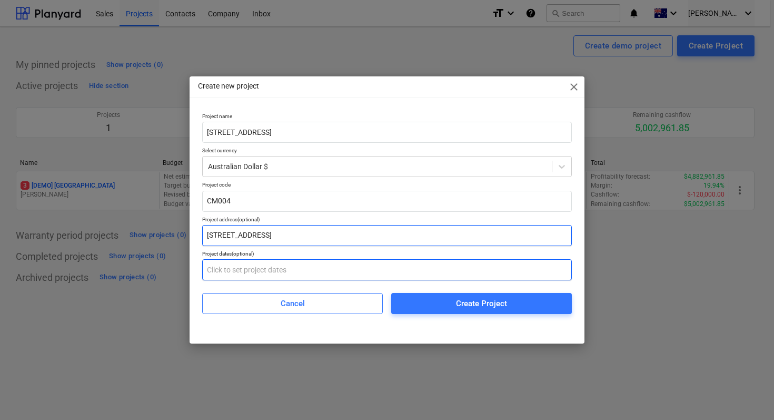
type input "[STREET_ADDRESS]"
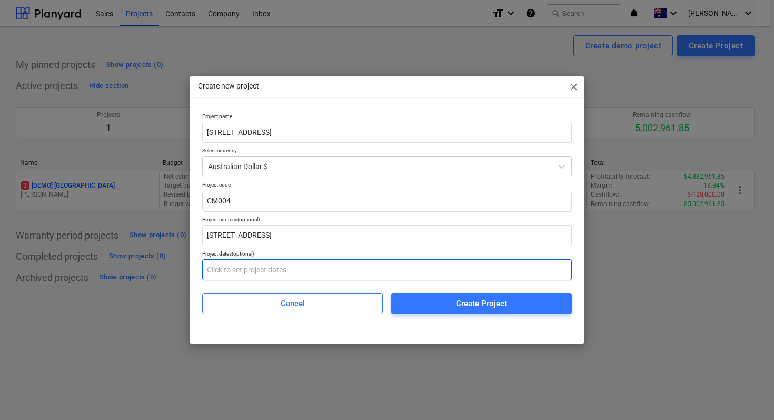
click at [263, 267] on input "text" at bounding box center [387, 269] width 370 height 21
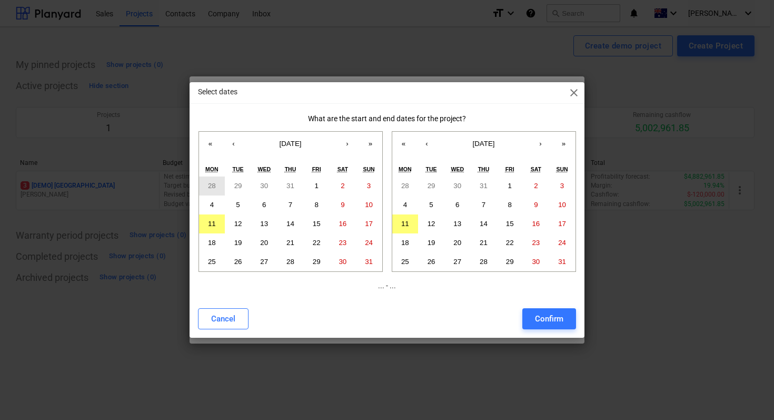
click at [209, 190] on abbr "28" at bounding box center [212, 186] width 8 height 8
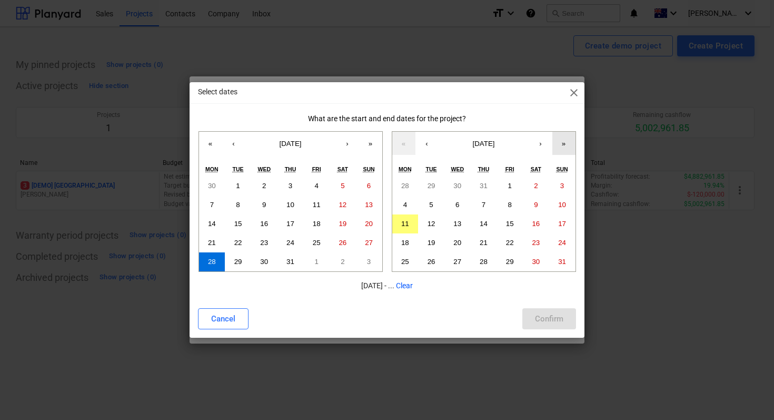
click at [566, 145] on button "»" at bounding box center [563, 143] width 23 height 23
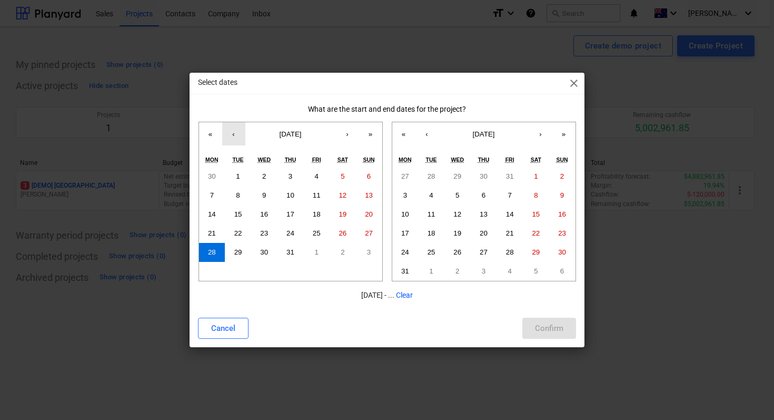
click at [235, 135] on button "‹" at bounding box center [233, 133] width 23 height 23
click at [210, 272] on abbr "30" at bounding box center [212, 271] width 8 height 8
click at [353, 135] on button "›" at bounding box center [347, 133] width 23 height 23
click at [210, 256] on button "28" at bounding box center [212, 252] width 26 height 19
click at [429, 134] on button "‹" at bounding box center [426, 133] width 23 height 23
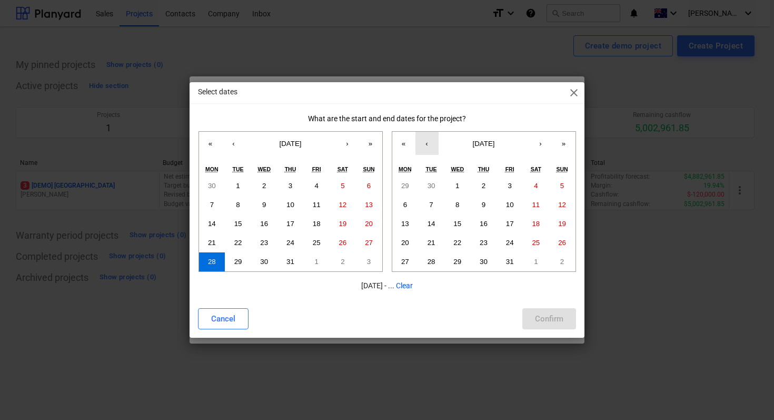
click at [429, 134] on button "‹" at bounding box center [426, 143] width 23 height 23
click at [427, 261] on button "30" at bounding box center [431, 261] width 26 height 19
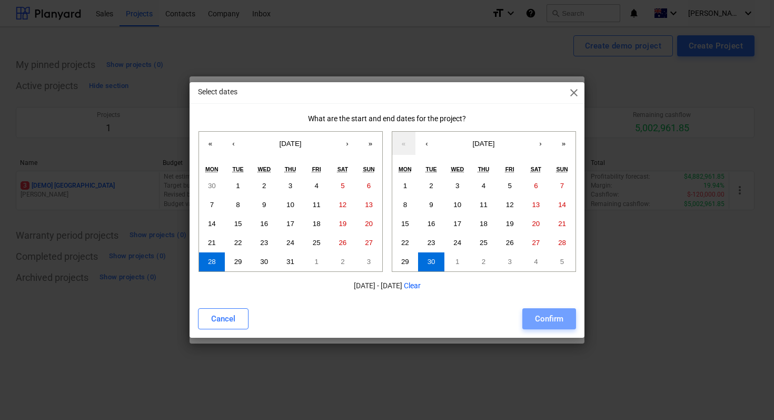
click at [547, 315] on div "Confirm" at bounding box center [549, 319] width 28 height 14
type input "[DATE] - [DATE]"
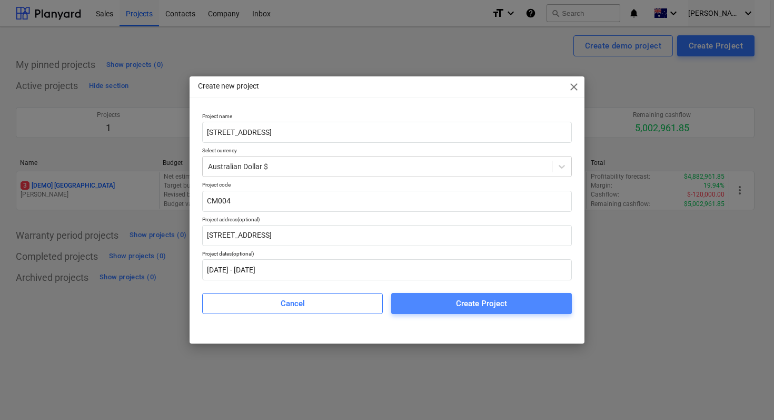
click at [461, 302] on div "Create Project" at bounding box center [481, 303] width 51 height 14
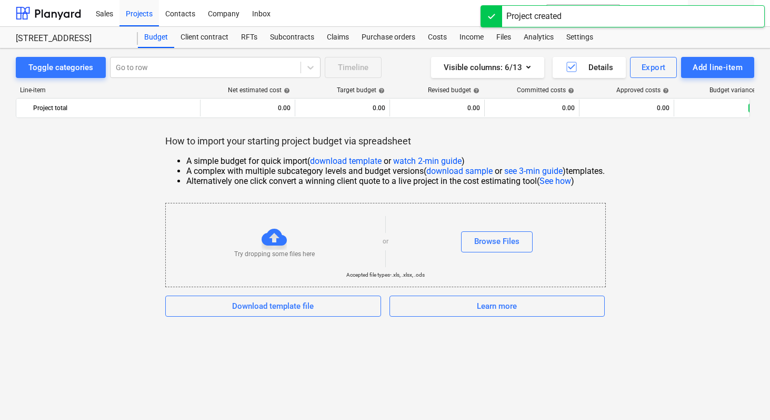
scroll to position [10, 0]
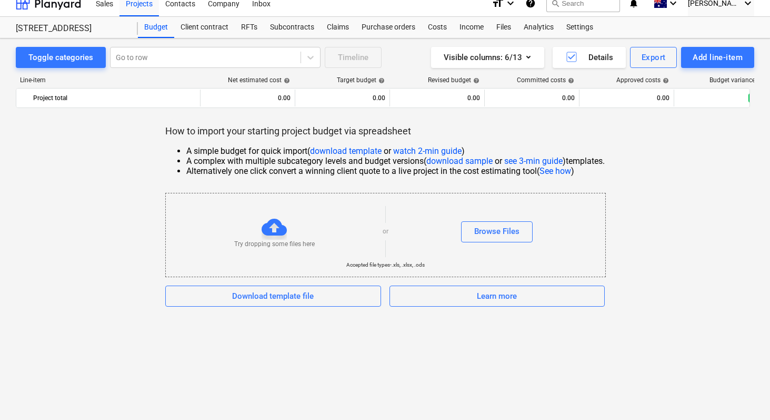
click at [462, 160] on link "download sample" at bounding box center [460, 161] width 66 height 10
click at [277, 299] on div "Download template file" at bounding box center [273, 296] width 82 height 14
click at [61, 55] on div "Toggle categories" at bounding box center [60, 58] width 65 height 14
drag, startPoint x: 305, startPoint y: 55, endPoint x: 311, endPoint y: 57, distance: 6.4
click at [307, 56] on icon at bounding box center [310, 57] width 11 height 11
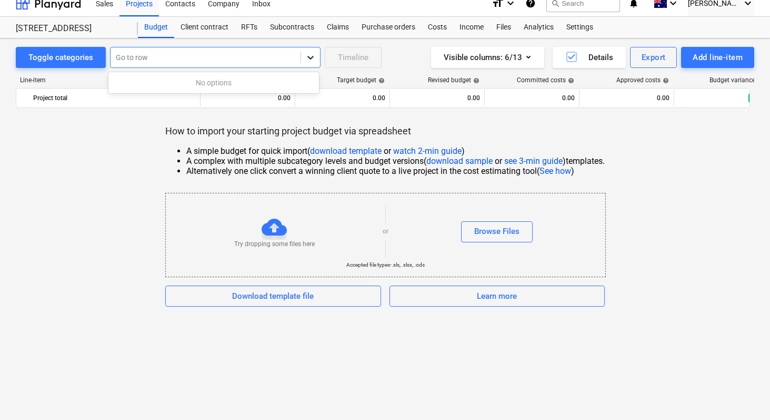
click at [311, 57] on icon at bounding box center [311, 58] width 6 height 4
click at [209, 27] on div "Client contract" at bounding box center [204, 27] width 61 height 21
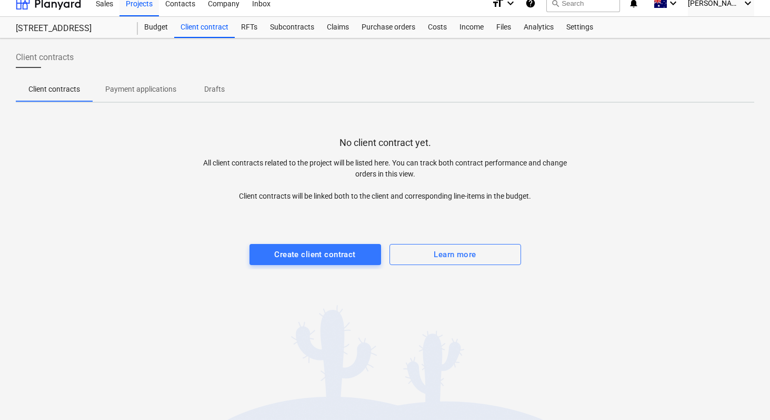
click at [156, 84] on p "Payment applications" at bounding box center [140, 89] width 71 height 11
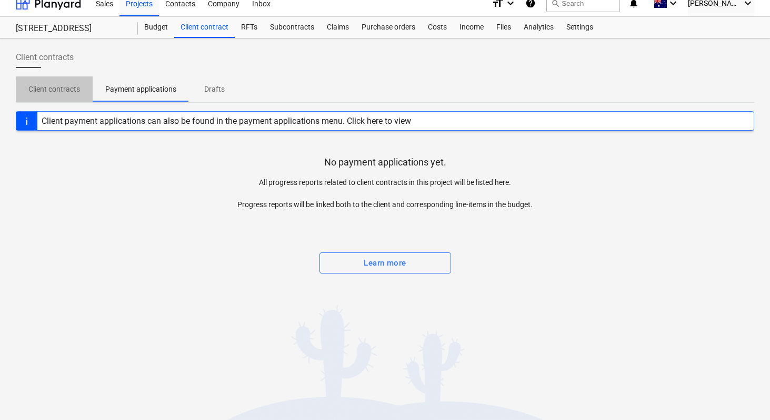
click at [56, 82] on span "Client contracts" at bounding box center [54, 89] width 77 height 17
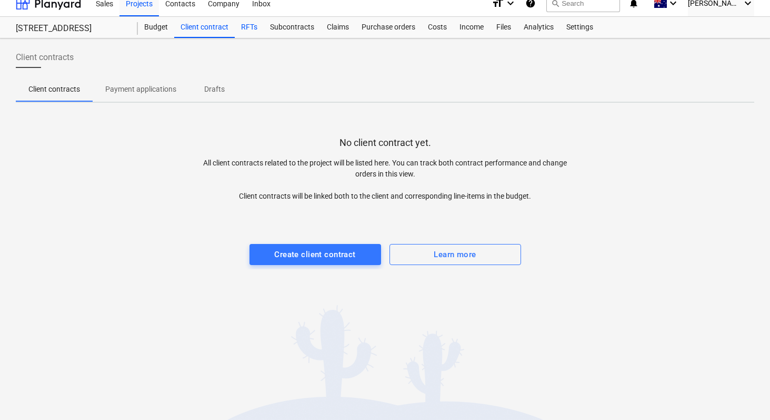
click at [247, 29] on div "RFTs" at bounding box center [249, 27] width 29 height 21
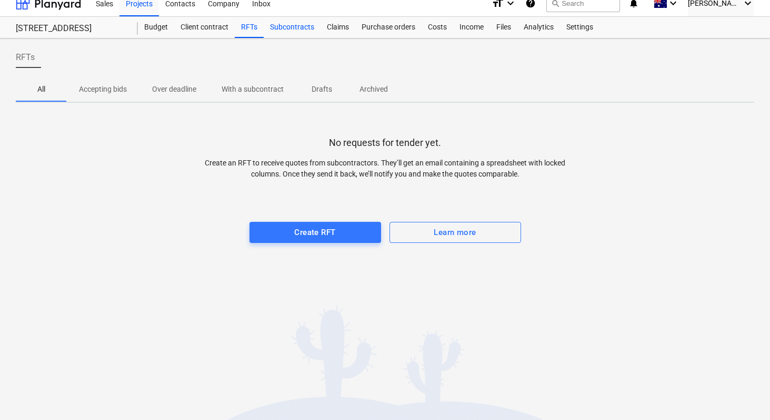
click at [287, 30] on div "Subcontracts" at bounding box center [292, 27] width 57 height 21
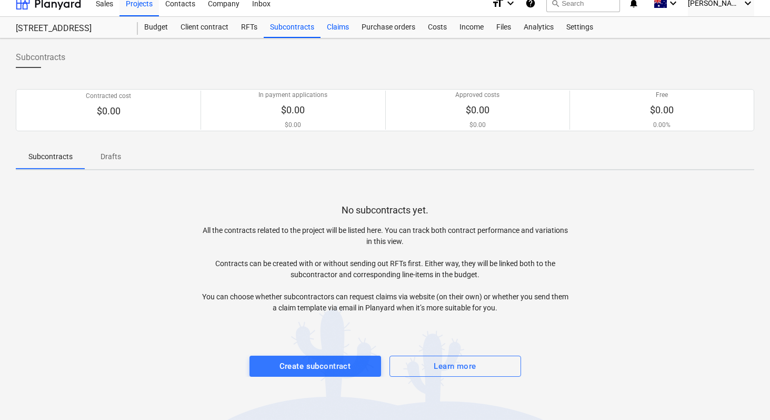
click at [337, 29] on div "Claims" at bounding box center [338, 27] width 35 height 21
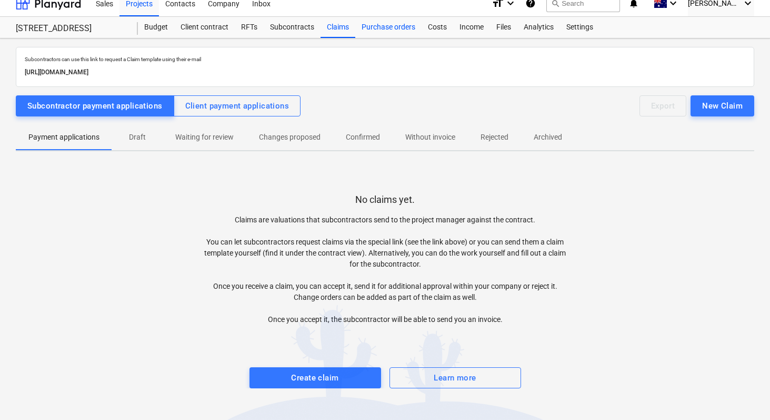
click at [390, 32] on div "Purchase orders" at bounding box center [388, 27] width 66 height 21
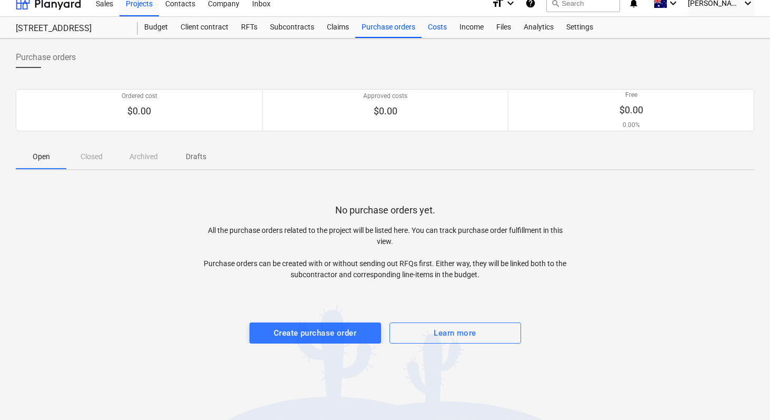
click at [437, 31] on div "Costs" at bounding box center [438, 27] width 32 height 21
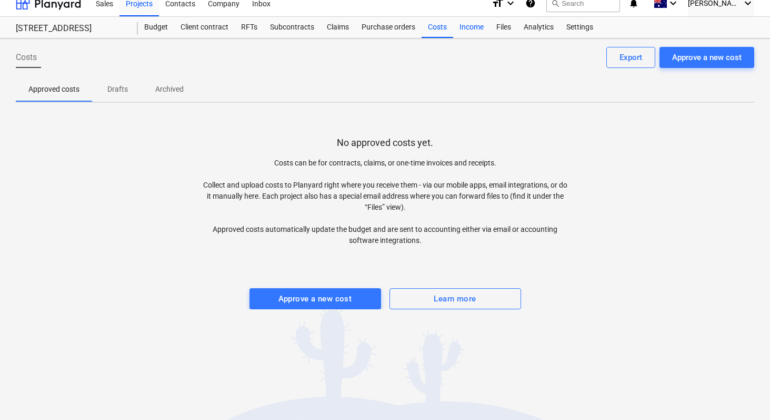
click at [470, 34] on div "Income" at bounding box center [471, 27] width 37 height 21
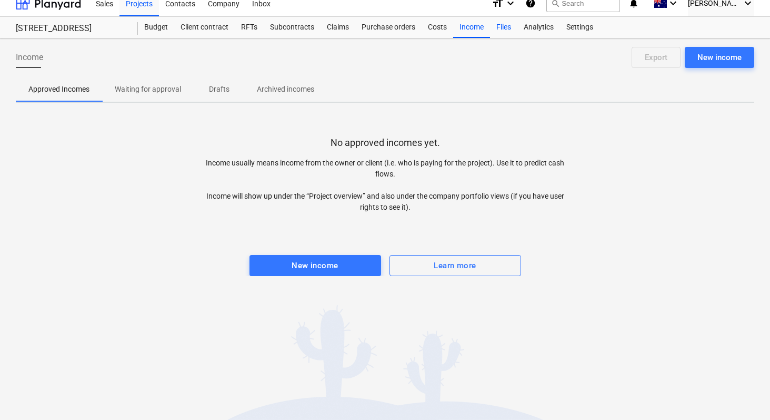
click at [505, 22] on div "Files" at bounding box center [503, 27] width 27 height 21
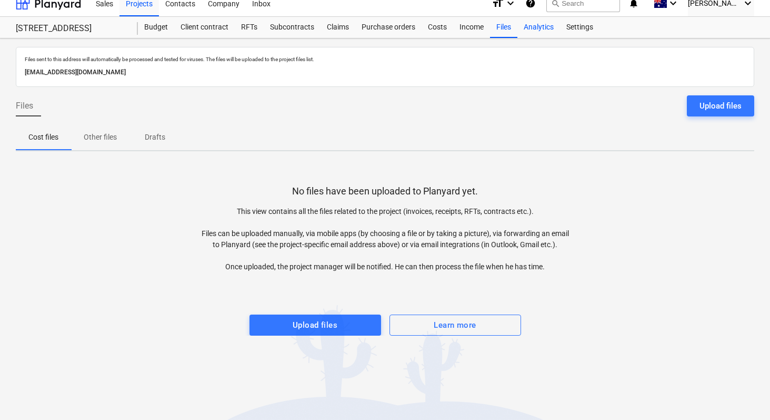
click at [522, 31] on div "Analytics" at bounding box center [539, 27] width 43 height 21
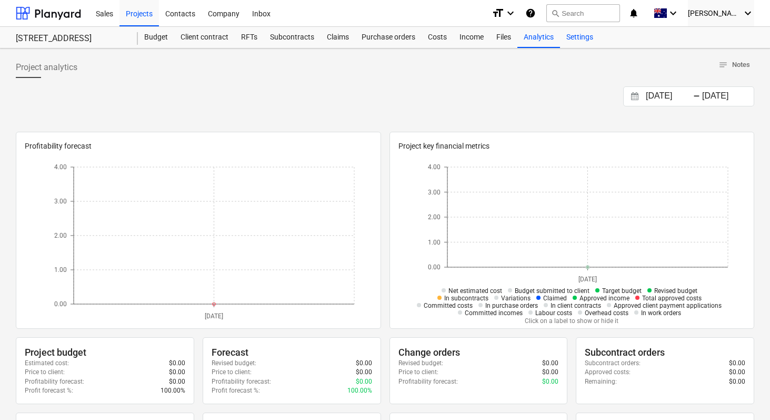
click at [577, 41] on div "Settings" at bounding box center [579, 37] width 39 height 21
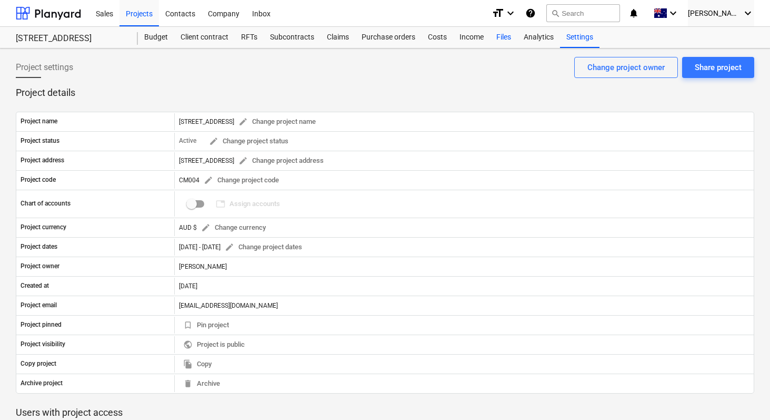
click at [513, 39] on div "Files" at bounding box center [503, 37] width 27 height 21
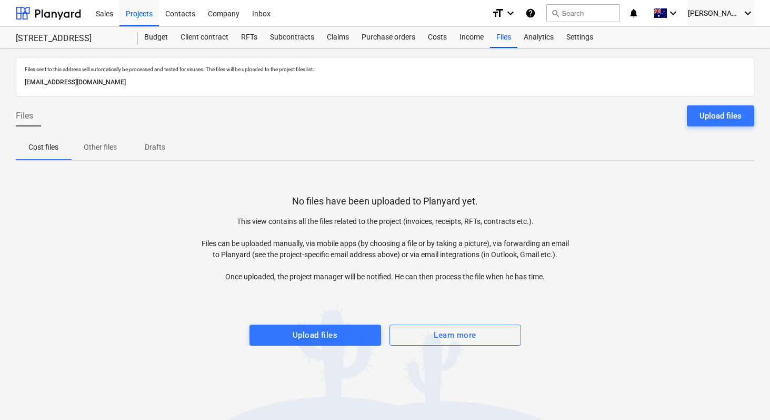
click at [120, 145] on span "Other files" at bounding box center [100, 146] width 58 height 17
click at [166, 146] on p "Drafts" at bounding box center [154, 147] width 25 height 11
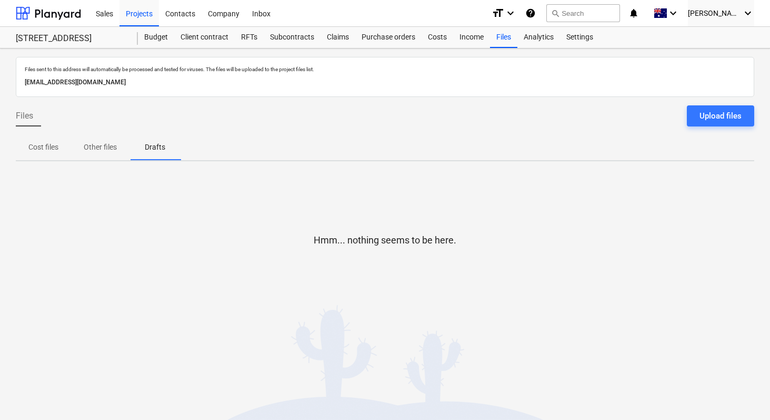
click at [36, 148] on p "Cost files" at bounding box center [43, 147] width 30 height 11
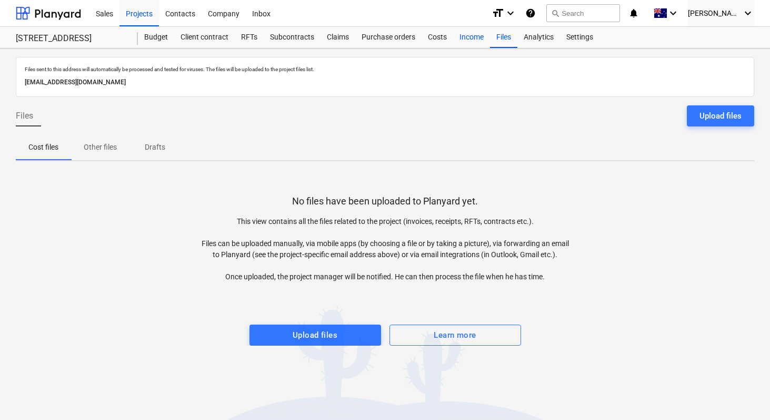
click at [471, 32] on div "Income" at bounding box center [471, 37] width 37 height 21
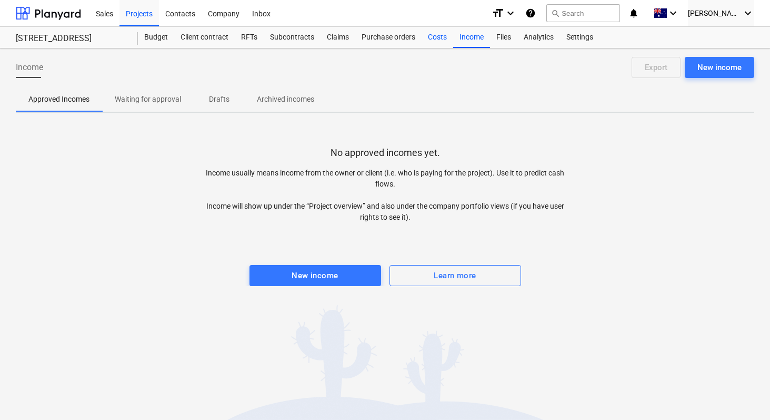
click at [445, 36] on div "Costs" at bounding box center [438, 37] width 32 height 21
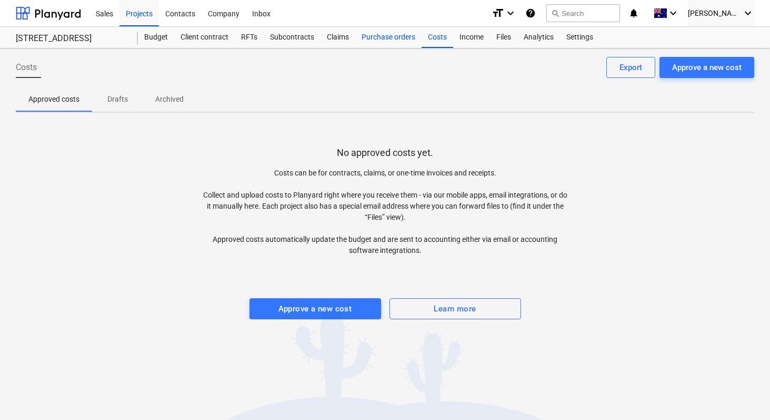
click at [395, 44] on div "Purchase orders" at bounding box center [388, 37] width 66 height 21
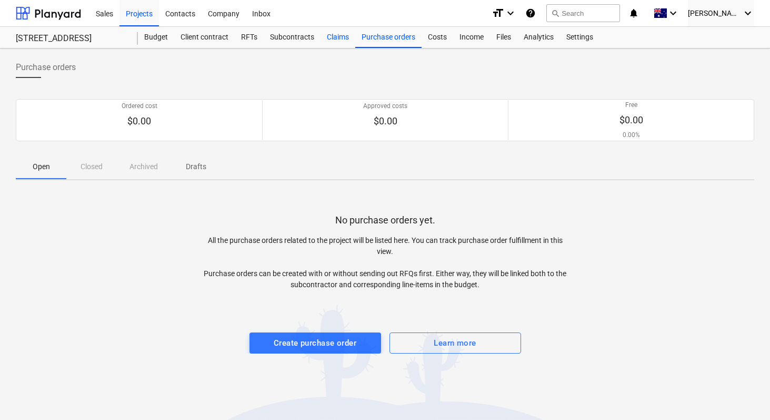
click at [333, 37] on div "Claims" at bounding box center [338, 37] width 35 height 21
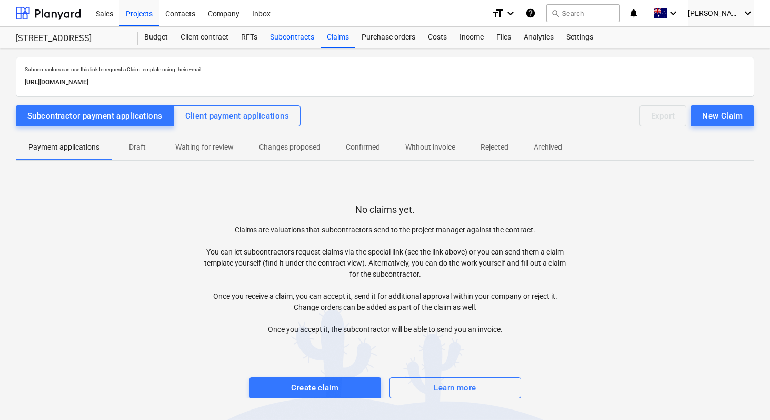
click at [286, 38] on div "Subcontracts" at bounding box center [292, 37] width 57 height 21
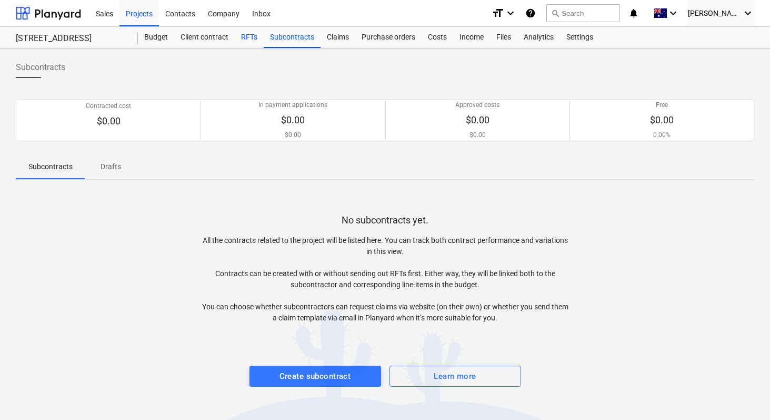
click at [246, 40] on div "RFTs" at bounding box center [249, 37] width 29 height 21
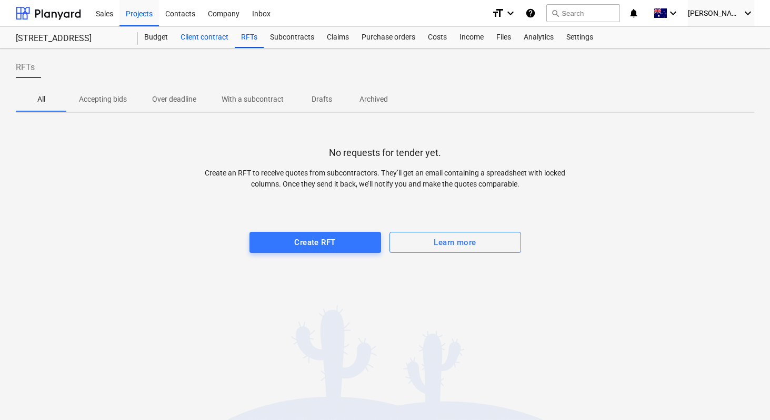
click at [201, 38] on div "Client contract" at bounding box center [204, 37] width 61 height 21
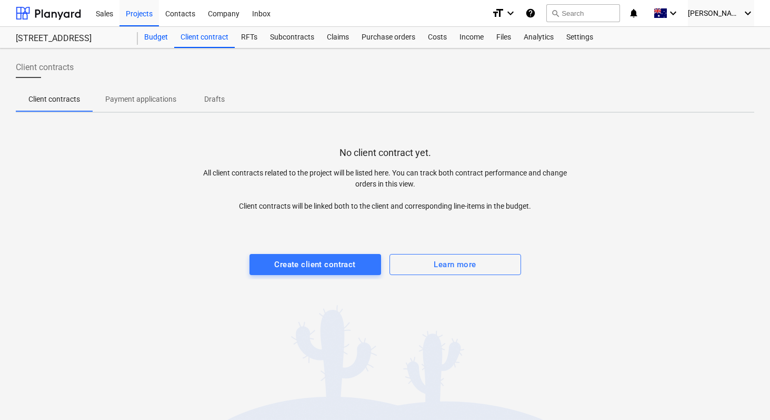
click at [157, 36] on div "Budget" at bounding box center [156, 37] width 36 height 21
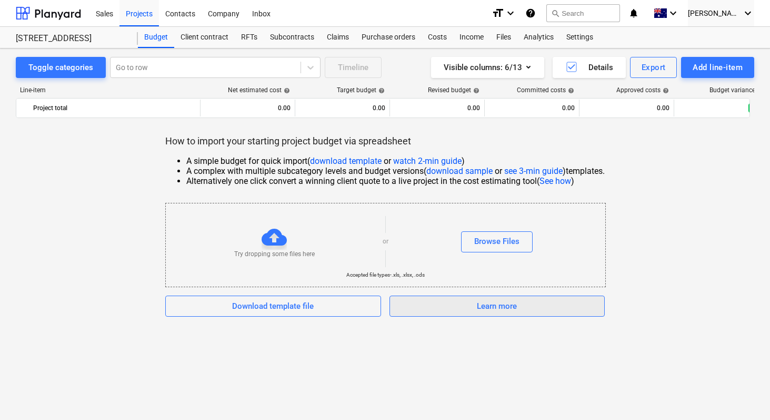
scroll to position [10, 0]
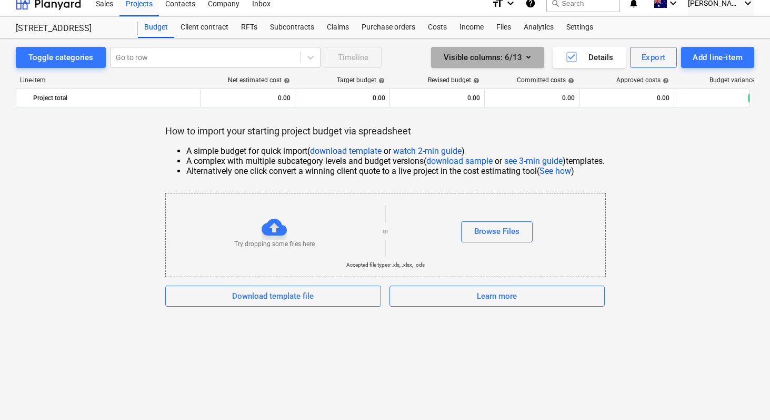
click at [526, 56] on icon "button" at bounding box center [528, 57] width 13 height 13
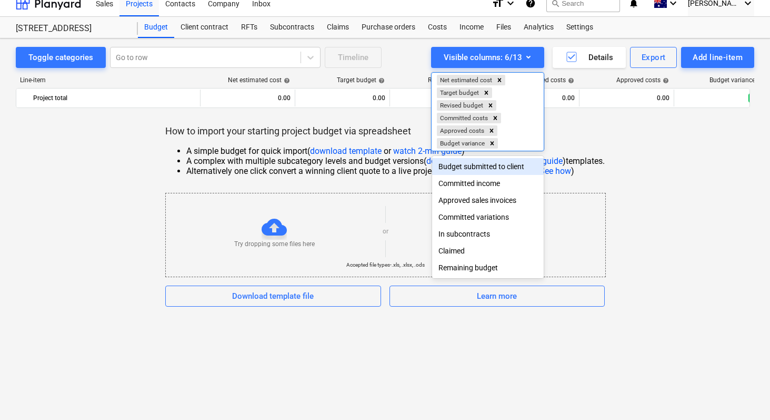
click at [470, 167] on div "Budget submitted to client" at bounding box center [488, 166] width 112 height 17
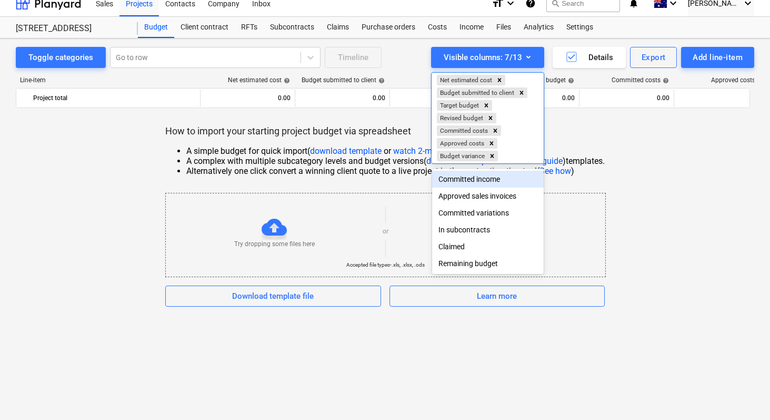
click at [467, 178] on div "Committed income" at bounding box center [488, 179] width 112 height 17
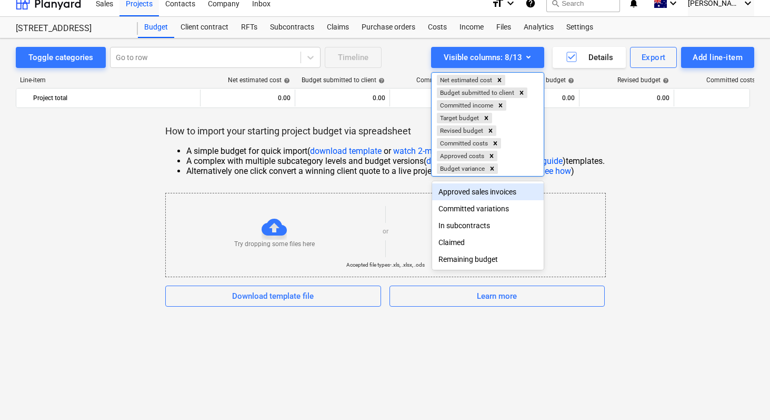
click at [459, 191] on div "Approved sales invoices" at bounding box center [488, 191] width 112 height 17
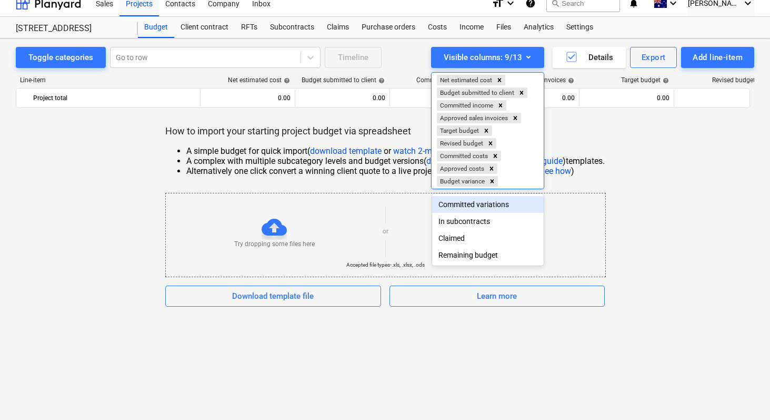
click at [457, 207] on div "Committed variations" at bounding box center [488, 204] width 112 height 17
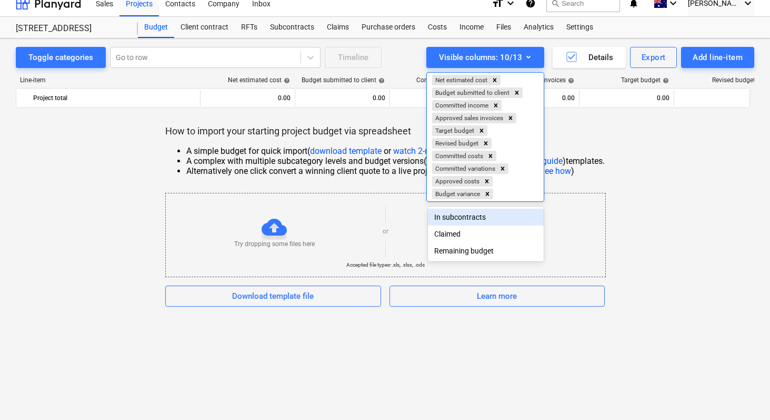
click at [451, 214] on div "In subcontracts" at bounding box center [486, 217] width 116 height 17
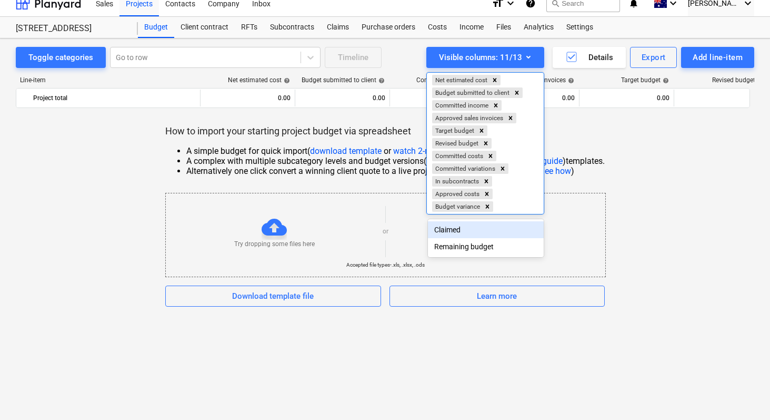
click at [448, 223] on div "Claimed" at bounding box center [486, 229] width 116 height 17
click at [452, 232] on div "Remaining budget" at bounding box center [486, 229] width 116 height 17
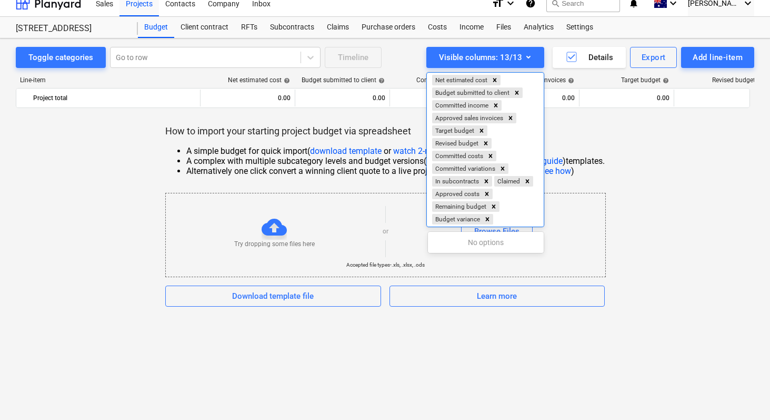
click at [531, 56] on div at bounding box center [385, 210] width 770 height 420
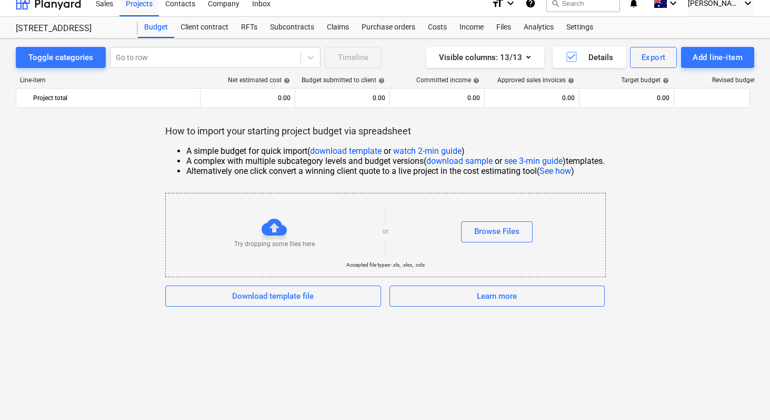
click at [413, 56] on div "Visible columns : 13/13 Details Export Add line-item" at bounding box center [580, 57] width 349 height 21
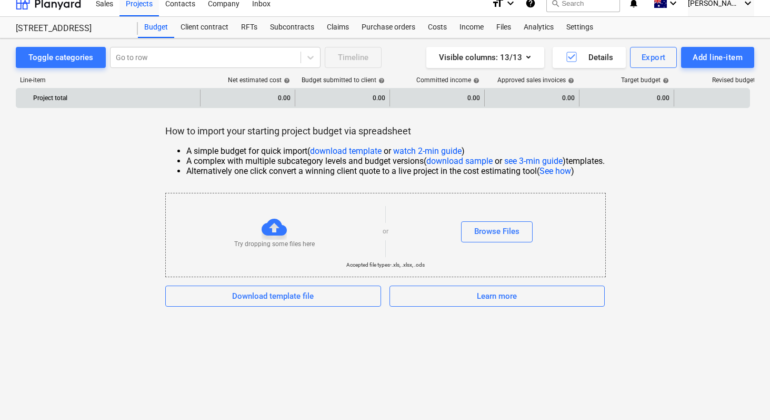
scroll to position [0, 0]
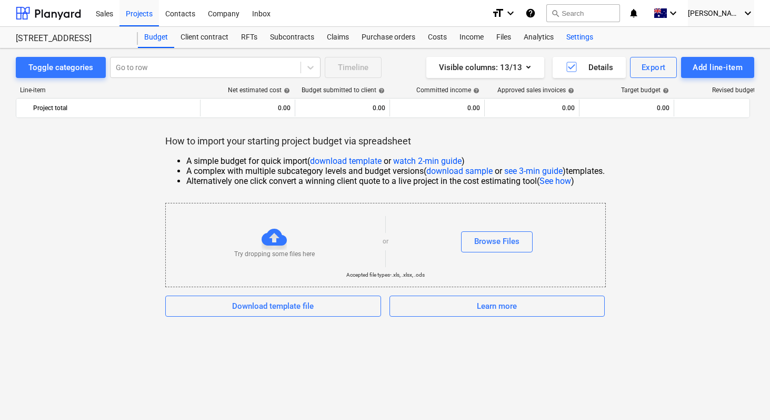
click at [578, 37] on div "Settings" at bounding box center [579, 37] width 39 height 21
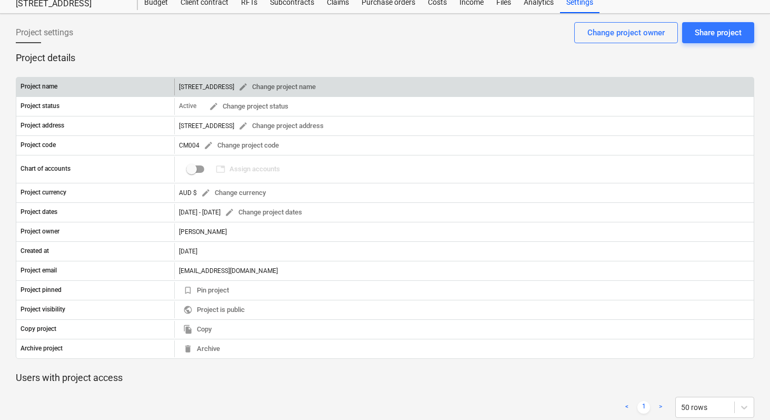
scroll to position [36, 0]
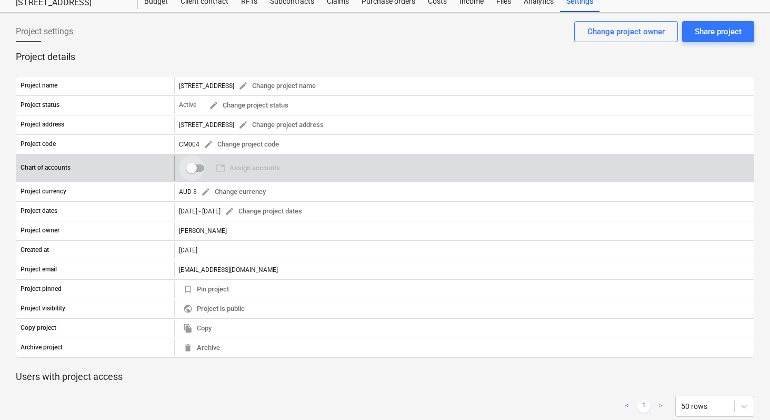
click at [196, 168] on input "checkbox" at bounding box center [191, 167] width 25 height 25
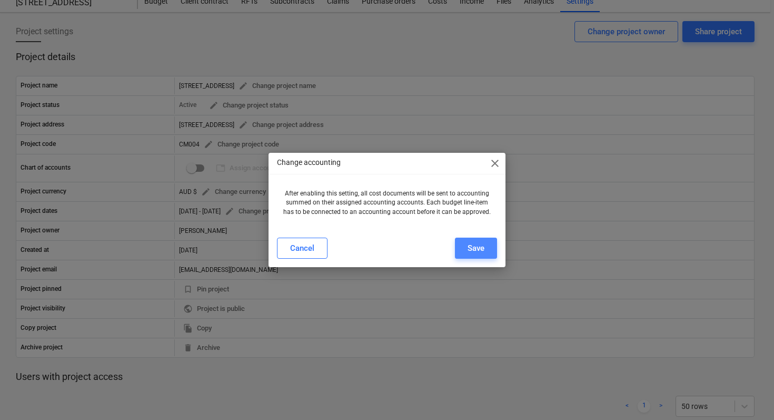
click at [475, 249] on div "Save" at bounding box center [476, 248] width 17 height 14
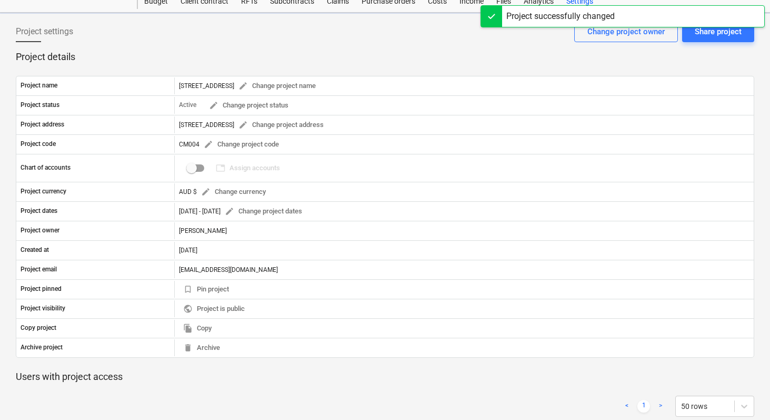
checkbox input "true"
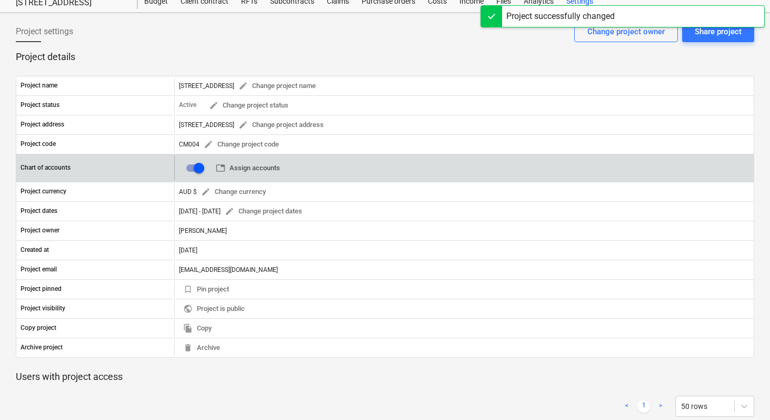
click at [256, 168] on span "table Assign accounts" at bounding box center [248, 168] width 64 height 12
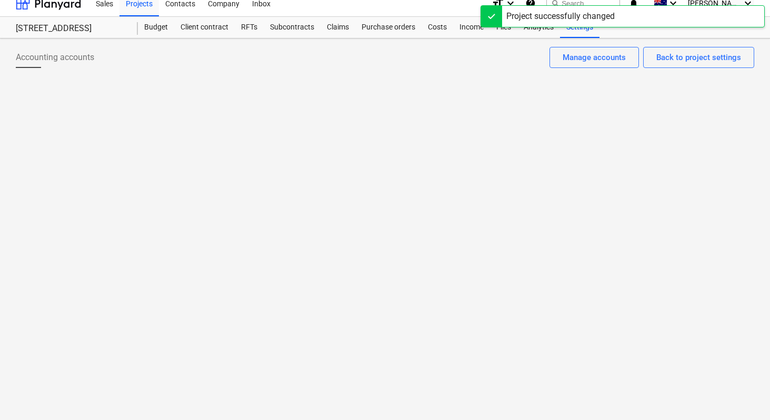
scroll to position [10, 0]
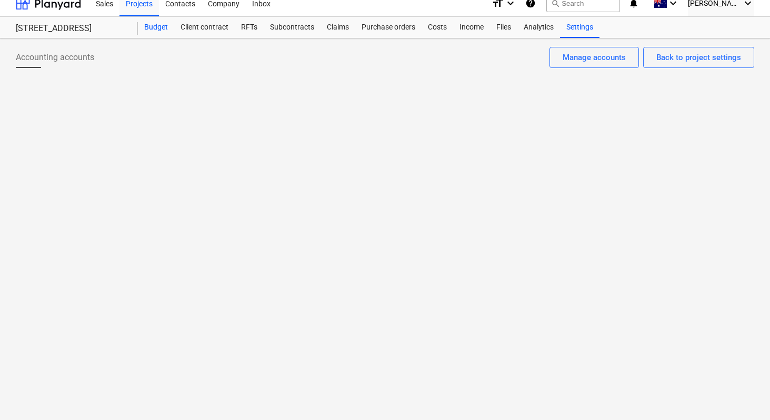
click at [159, 28] on div "Budget" at bounding box center [156, 27] width 36 height 21
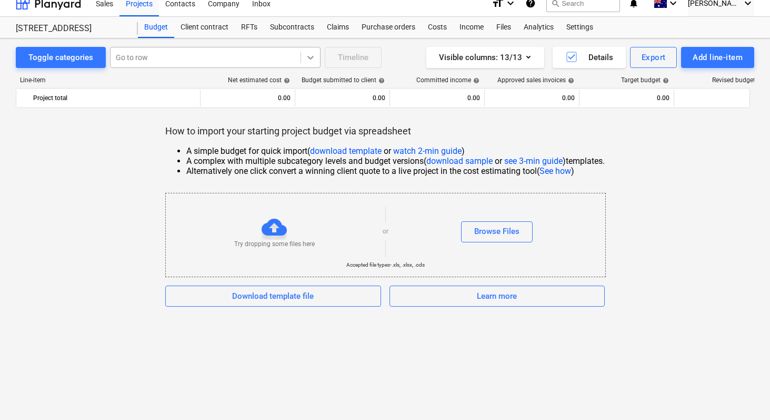
click at [308, 62] on icon at bounding box center [310, 57] width 11 height 11
drag, startPoint x: 310, startPoint y: 59, endPoint x: 298, endPoint y: 59, distance: 12.1
click at [310, 59] on icon at bounding box center [310, 57] width 11 height 11
click at [75, 60] on div "Toggle categories" at bounding box center [60, 58] width 65 height 14
click at [74, 57] on div "Toggle categories" at bounding box center [60, 58] width 65 height 14
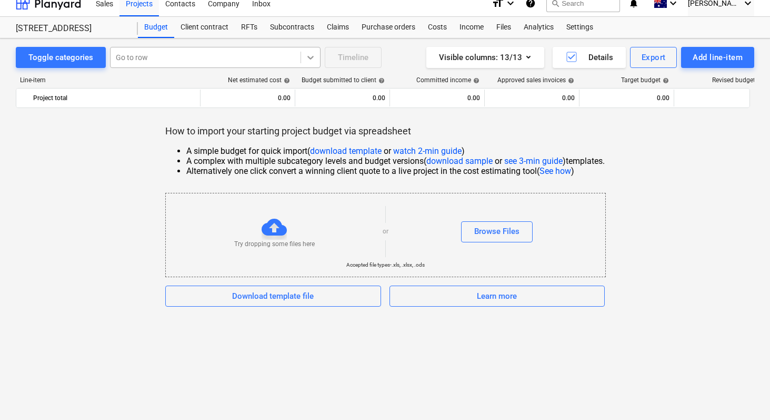
click at [309, 59] on icon at bounding box center [310, 57] width 11 height 11
click at [312, 61] on icon at bounding box center [310, 57] width 11 height 11
click at [700, 53] on div "Add line-item" at bounding box center [718, 58] width 50 height 14
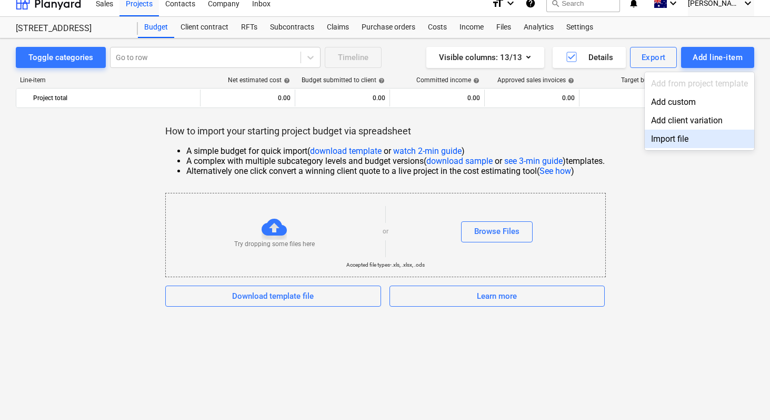
click at [686, 189] on div at bounding box center [385, 210] width 770 height 420
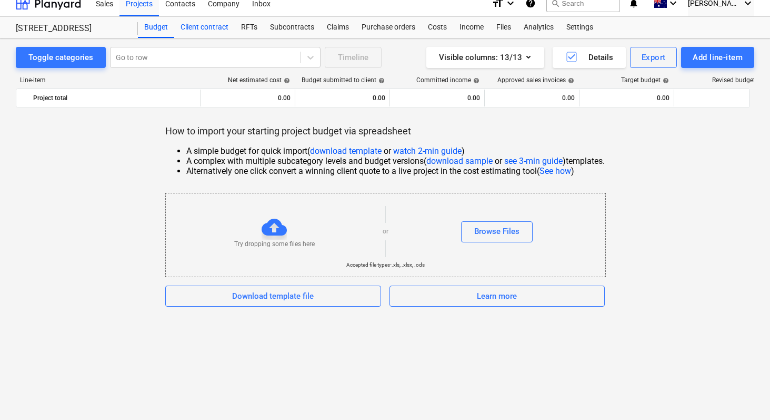
click at [210, 23] on div "Client contract" at bounding box center [204, 27] width 61 height 21
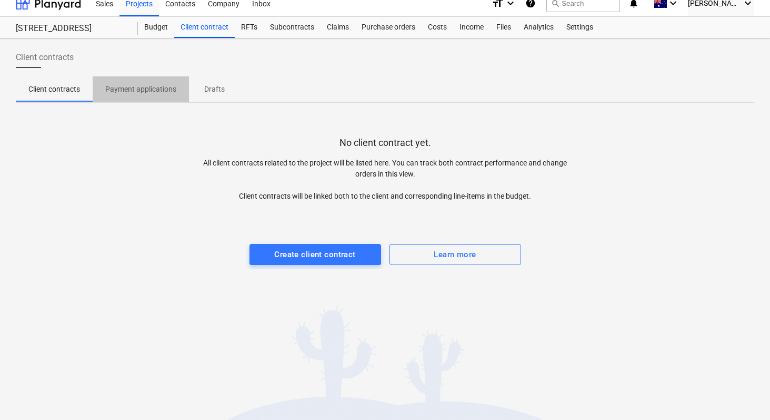
drag, startPoint x: 140, startPoint y: 89, endPoint x: 161, endPoint y: 92, distance: 21.3
click at [140, 90] on p "Payment applications" at bounding box center [140, 89] width 71 height 11
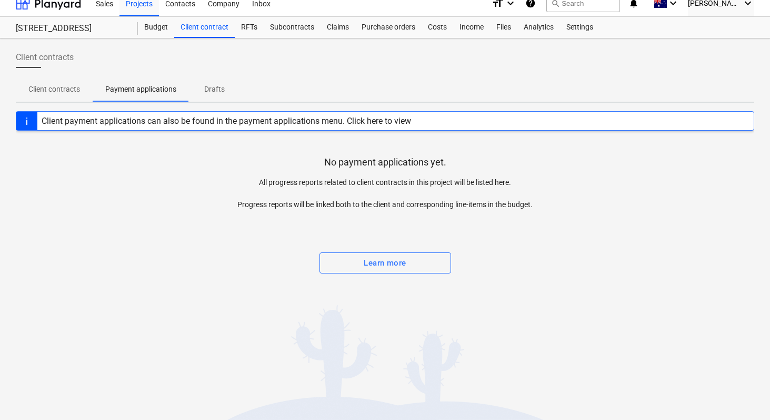
click at [217, 96] on span "Drafts" at bounding box center [214, 89] width 51 height 17
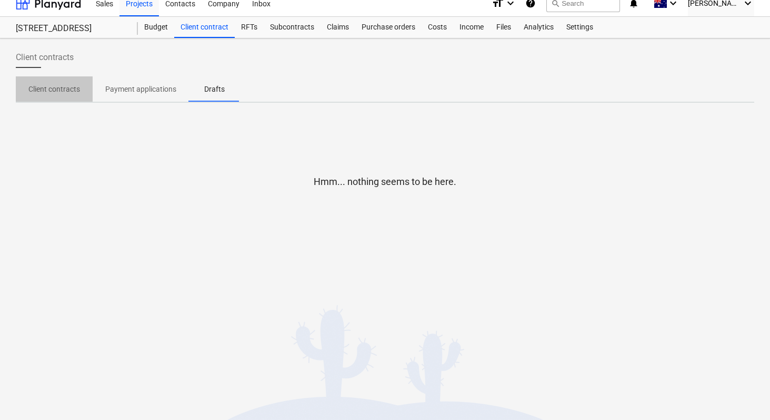
drag, startPoint x: 57, startPoint y: 93, endPoint x: 163, endPoint y: 48, distance: 114.9
click at [62, 92] on p "Client contracts" at bounding box center [54, 89] width 52 height 11
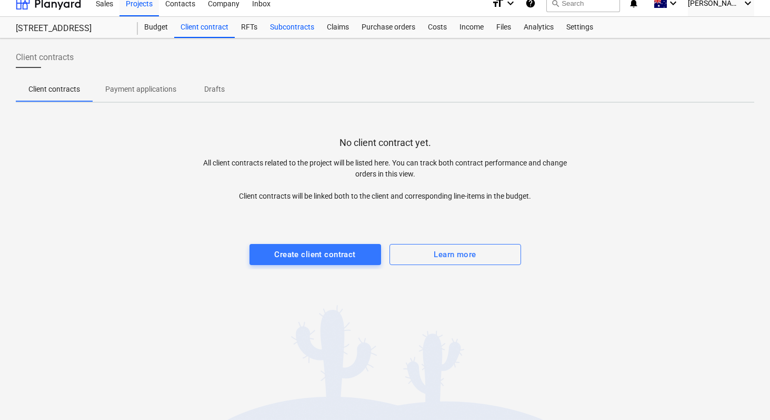
click at [289, 27] on div "Subcontracts" at bounding box center [292, 27] width 57 height 21
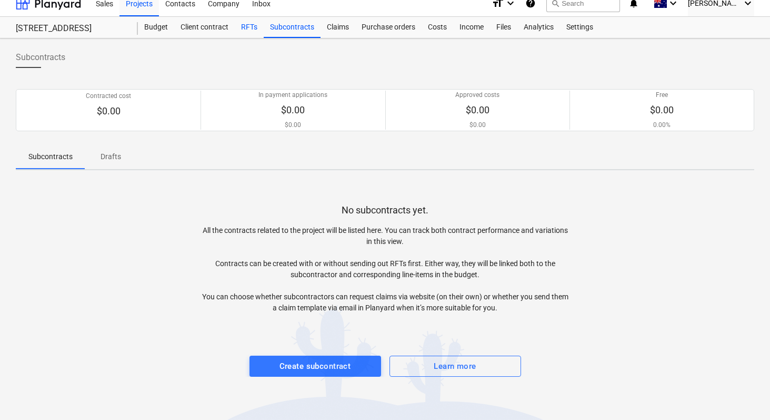
click at [247, 28] on div "RFTs" at bounding box center [249, 27] width 29 height 21
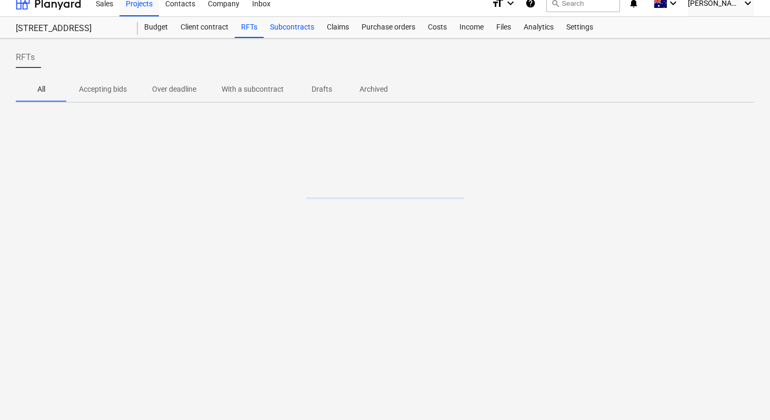
click at [285, 34] on div "Subcontracts" at bounding box center [292, 27] width 57 height 21
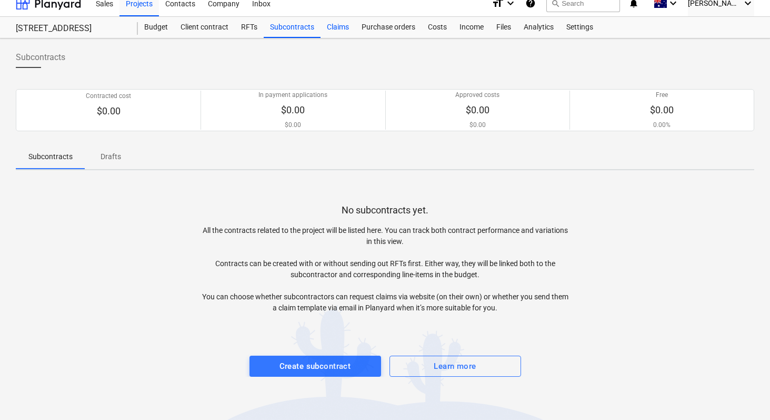
click at [343, 24] on div "Claims" at bounding box center [338, 27] width 35 height 21
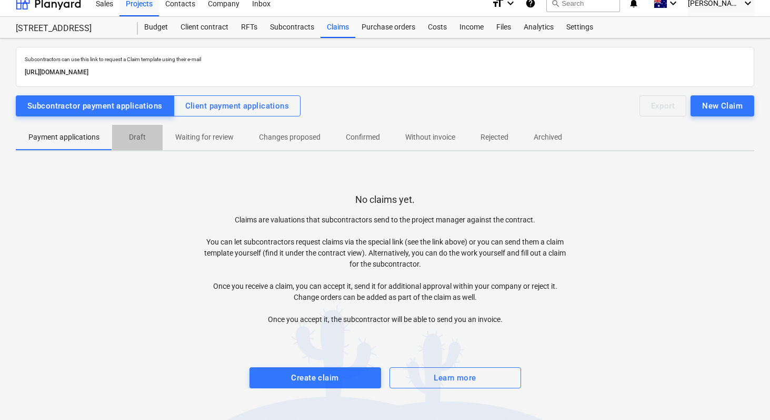
click at [142, 141] on p "Draft" at bounding box center [137, 137] width 25 height 11
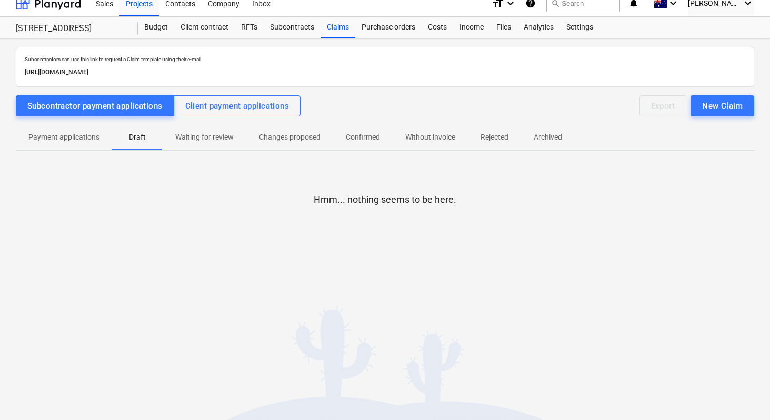
click at [194, 140] on p "Waiting for review" at bounding box center [204, 137] width 58 height 11
click at [286, 142] on p "Changes proposed" at bounding box center [290, 137] width 62 height 11
click at [346, 141] on p "Confirmed" at bounding box center [363, 137] width 34 height 11
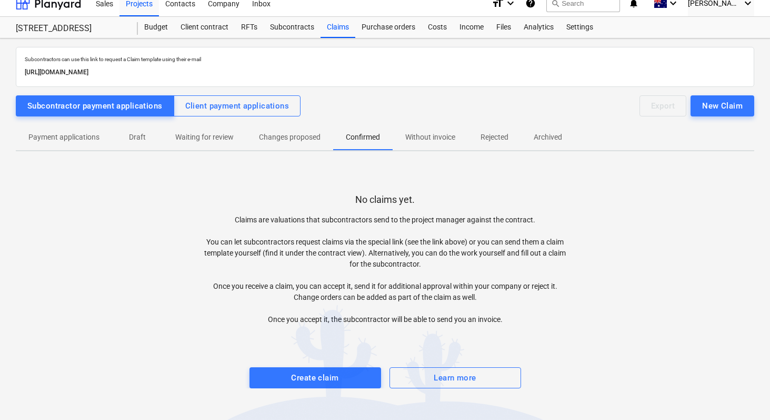
click at [414, 141] on p "Without invoice" at bounding box center [430, 137] width 50 height 11
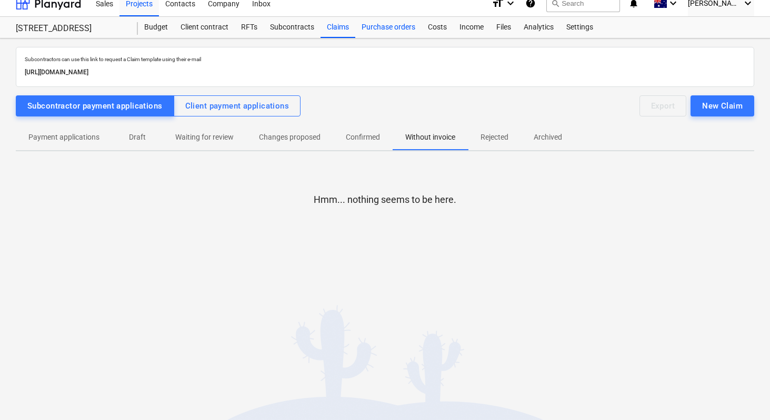
click at [372, 25] on div "Purchase orders" at bounding box center [388, 27] width 66 height 21
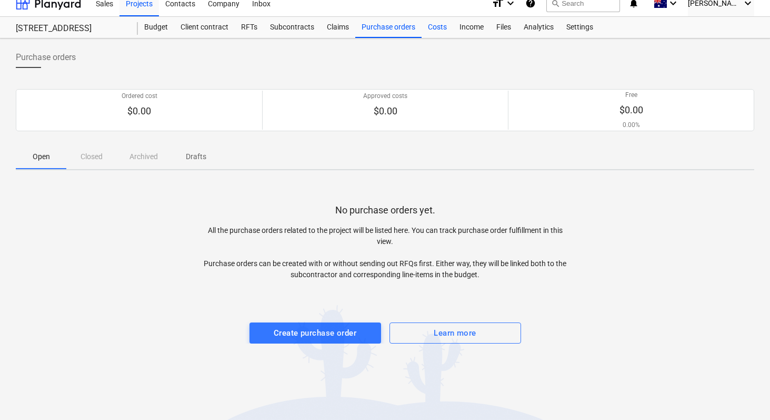
click at [437, 25] on div "Costs" at bounding box center [438, 27] width 32 height 21
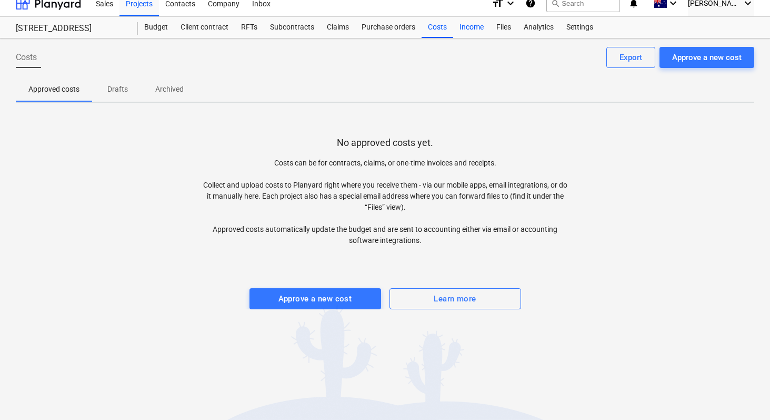
click at [470, 31] on div "Income" at bounding box center [471, 27] width 37 height 21
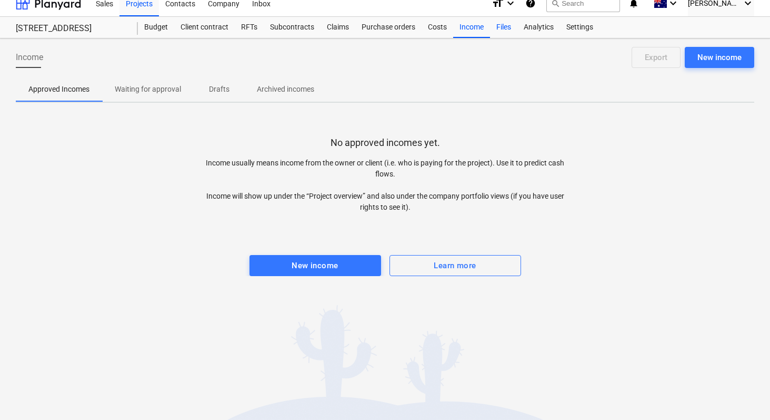
click at [501, 29] on div "Files" at bounding box center [503, 27] width 27 height 21
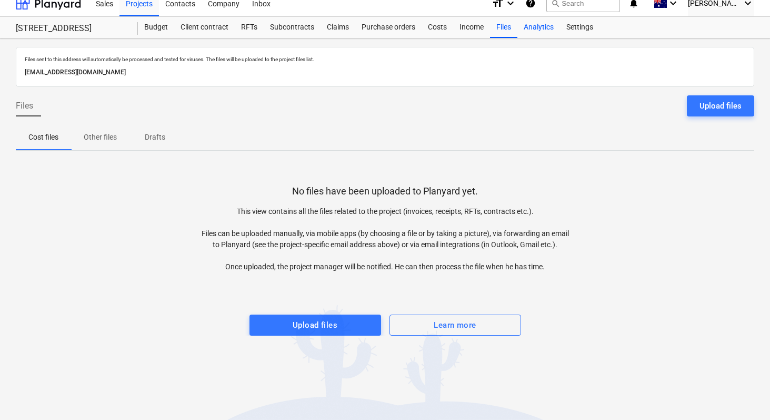
click at [534, 29] on div "Analytics" at bounding box center [539, 27] width 43 height 21
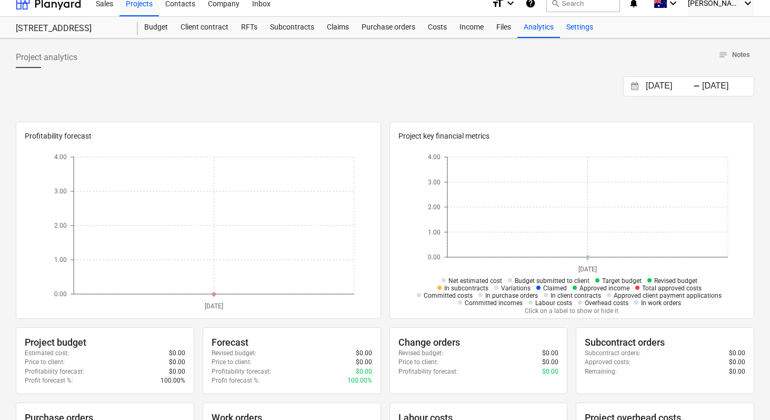
click at [582, 30] on div "Settings" at bounding box center [579, 27] width 39 height 21
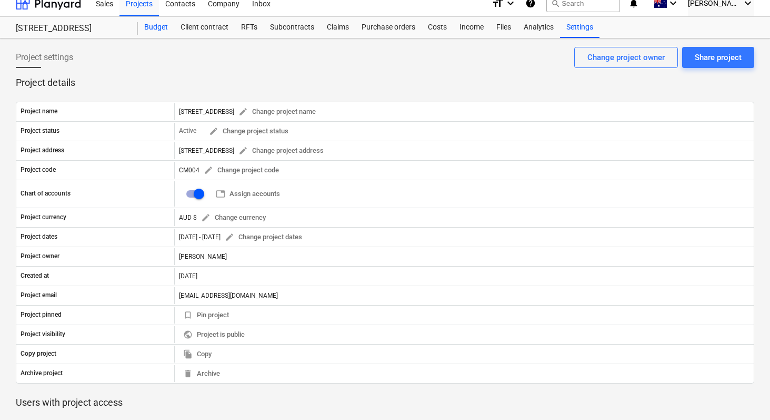
click at [161, 28] on div "Budget" at bounding box center [156, 27] width 36 height 21
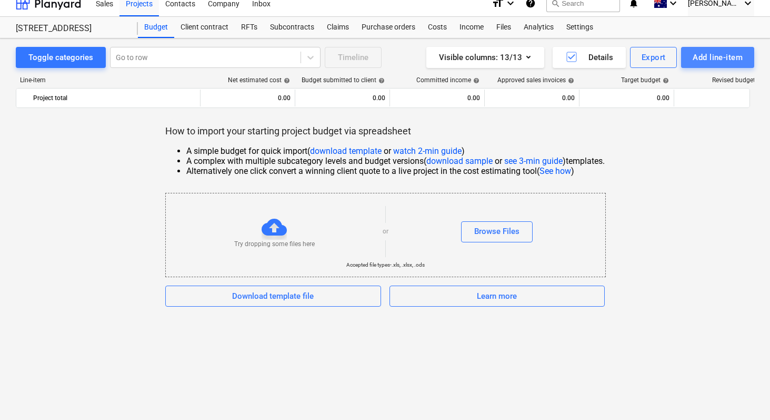
click at [694, 58] on div "Add line-item" at bounding box center [718, 58] width 50 height 14
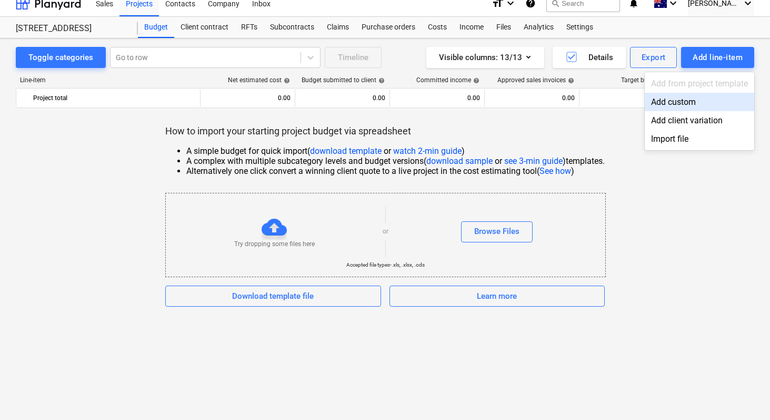
click at [604, 57] on div at bounding box center [385, 210] width 770 height 420
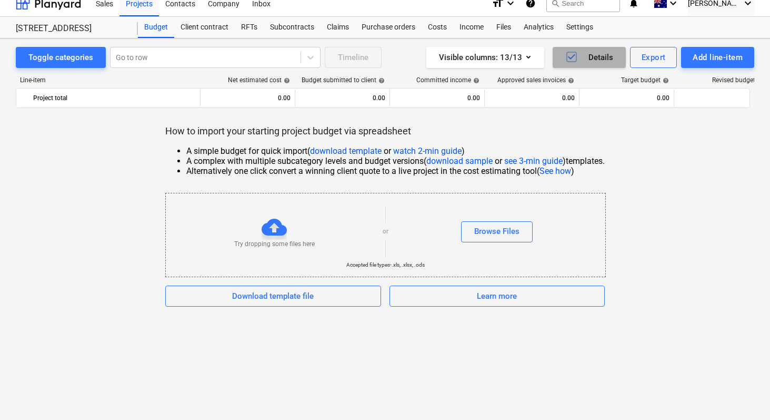
click at [569, 56] on icon "button" at bounding box center [572, 57] width 13 height 13
click at [570, 56] on icon "button" at bounding box center [572, 57] width 13 height 13
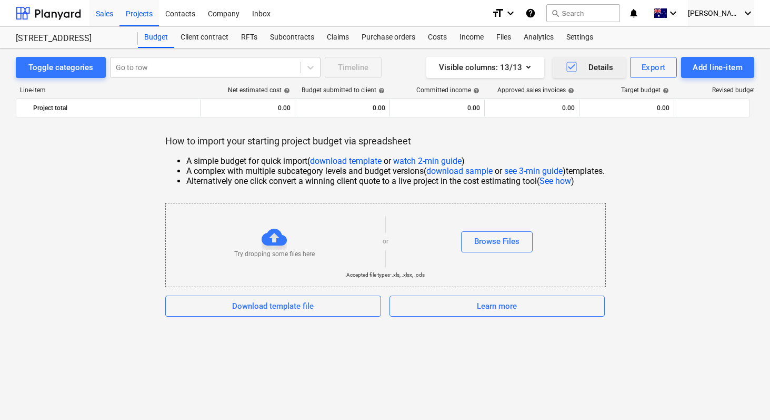
click at [104, 15] on div "Sales" at bounding box center [105, 12] width 30 height 27
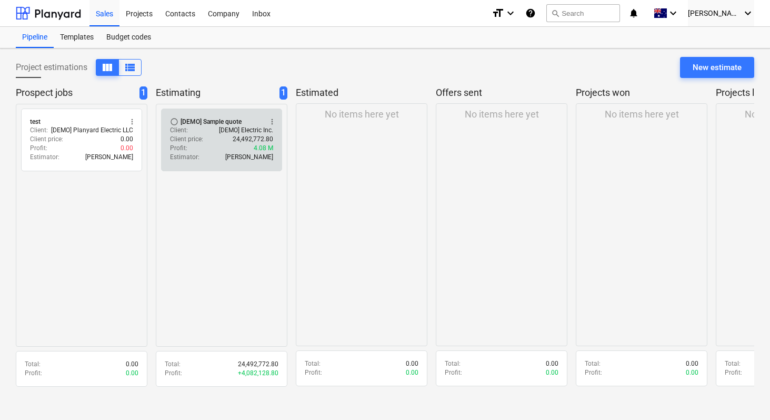
click at [214, 150] on div "Profit : 4.08 M" at bounding box center [221, 148] width 103 height 9
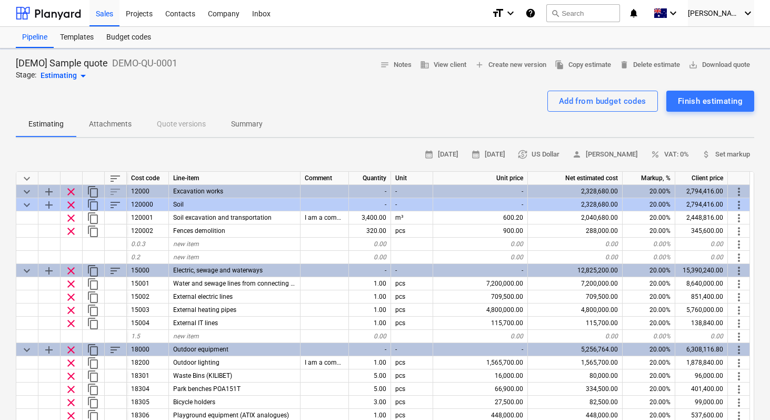
type textarea "x"
click at [113, 126] on p "Attachments" at bounding box center [110, 123] width 43 height 11
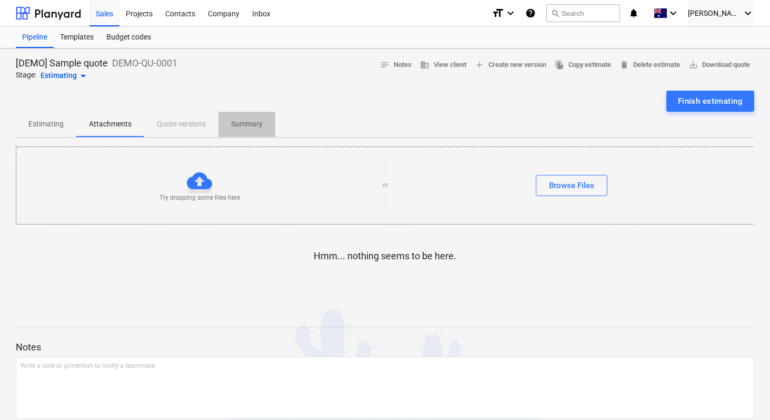
click at [269, 124] on span "Summary" at bounding box center [247, 123] width 57 height 17
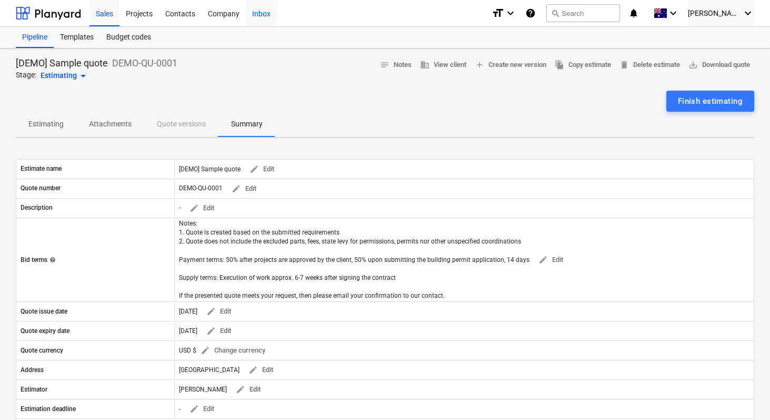
click at [252, 14] on div "Inbox" at bounding box center [261, 12] width 31 height 27
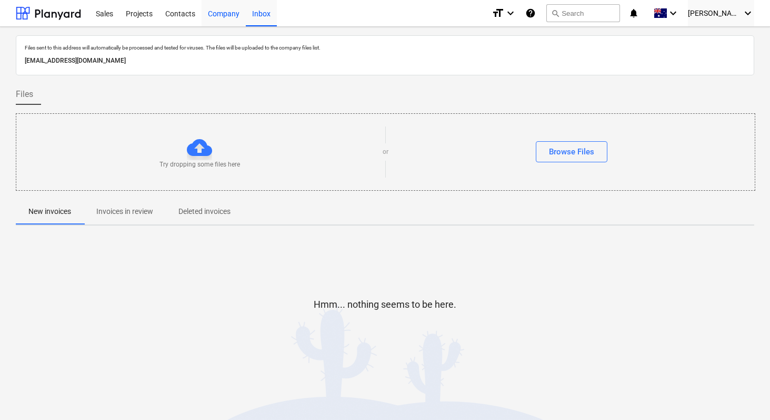
click at [211, 7] on div "Company" at bounding box center [224, 12] width 44 height 27
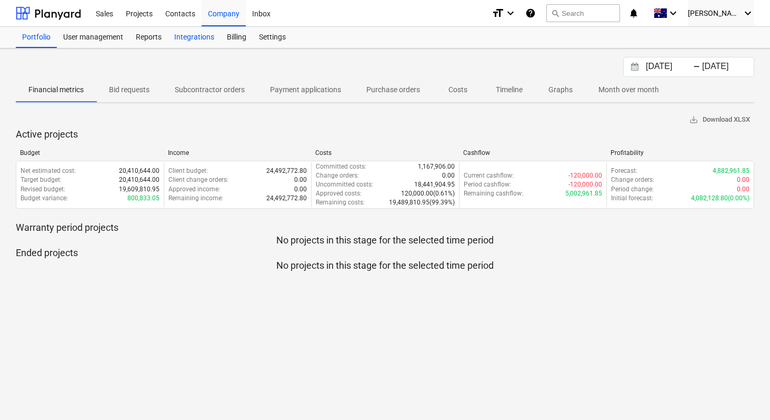
click at [184, 32] on div "Integrations" at bounding box center [194, 37] width 53 height 21
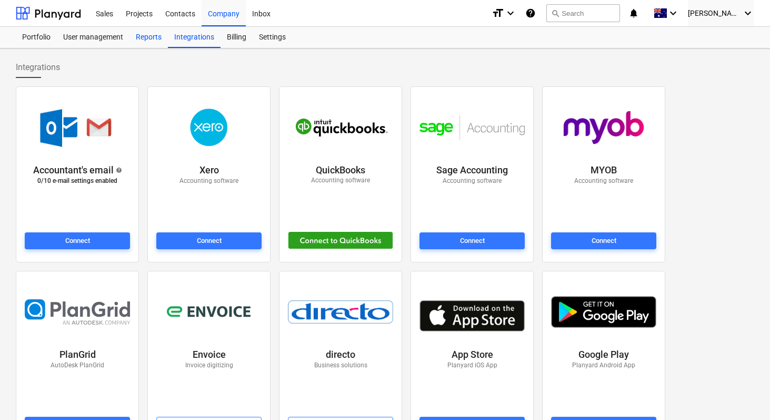
click at [153, 34] on div "Reports" at bounding box center [149, 37] width 38 height 21
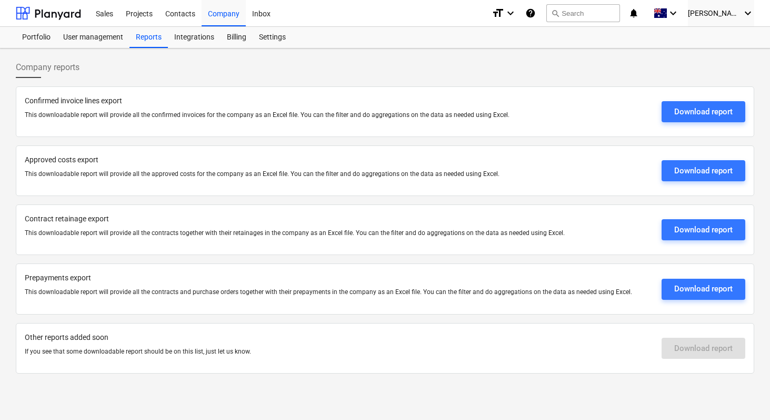
scroll to position [10, 0]
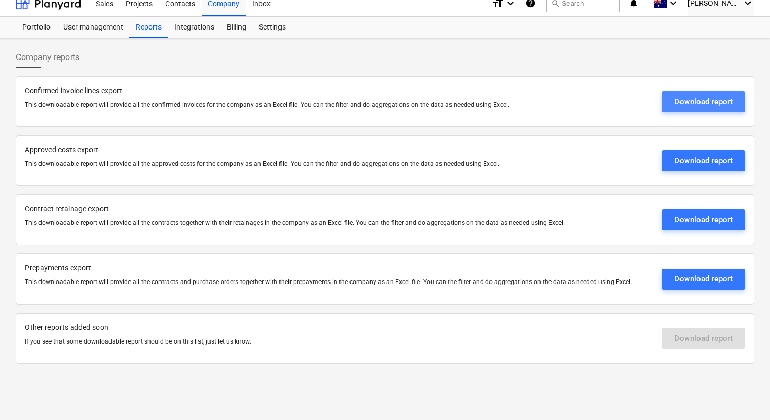
click at [691, 102] on div "Download report" at bounding box center [704, 102] width 58 height 14
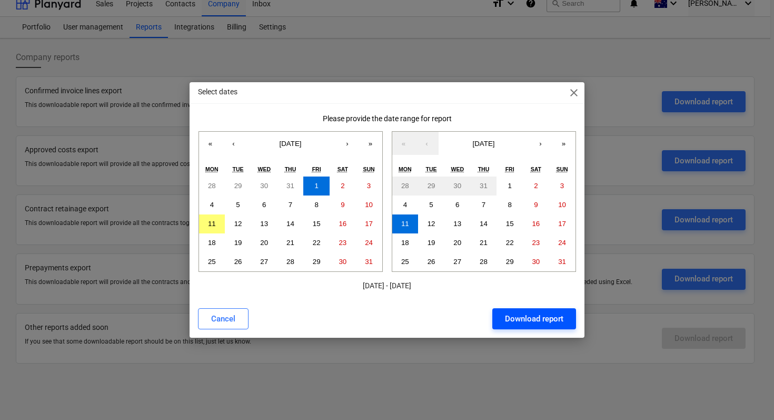
click at [521, 312] on div "Download report" at bounding box center [534, 319] width 58 height 14
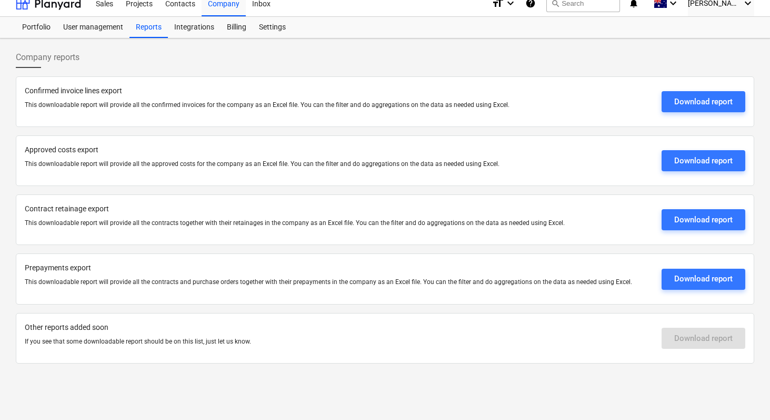
scroll to position [0, 0]
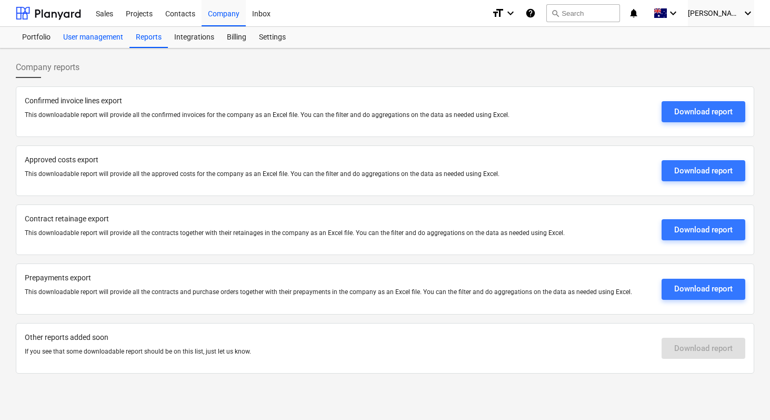
click at [90, 34] on div "User management" at bounding box center [93, 37] width 73 height 21
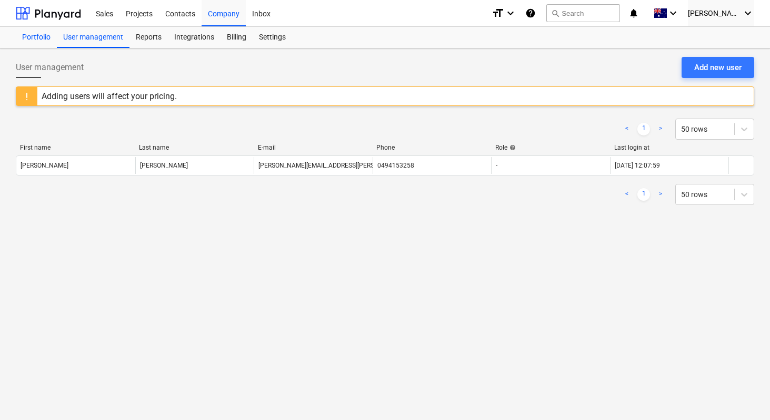
click at [24, 37] on div "Portfolio" at bounding box center [36, 37] width 41 height 21
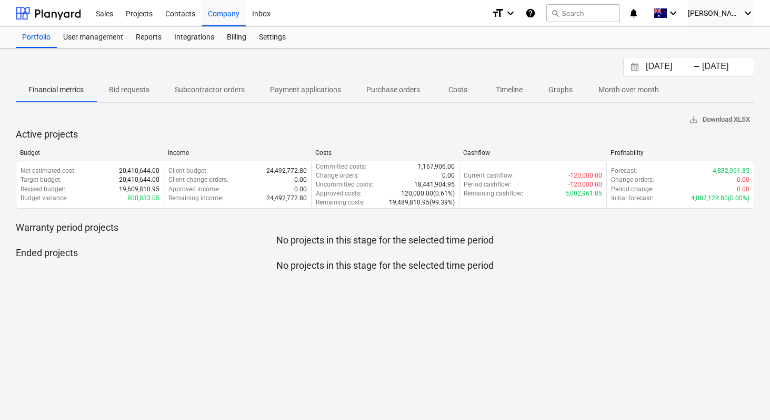
click at [137, 88] on p "Bid requests" at bounding box center [129, 89] width 41 height 11
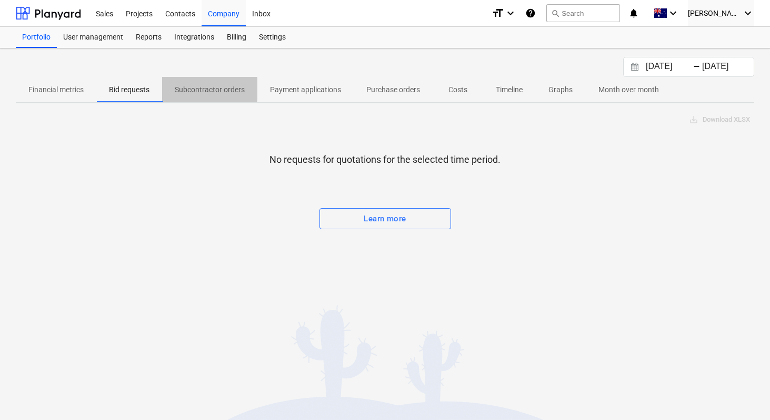
click at [204, 89] on p "Subcontractor orders" at bounding box center [210, 89] width 70 height 11
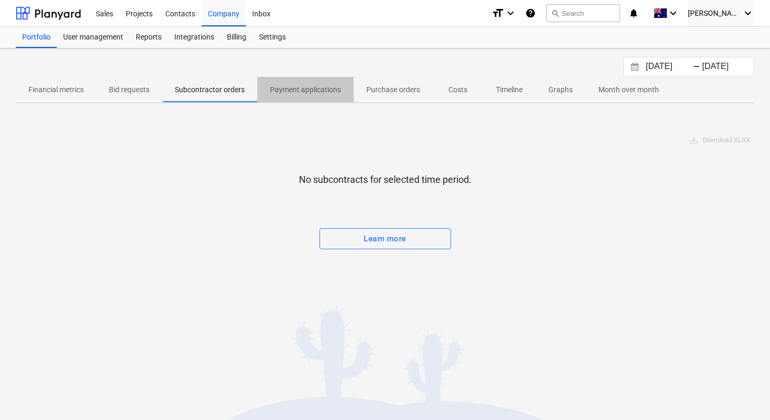
click at [275, 92] on p "Payment applications" at bounding box center [305, 89] width 71 height 11
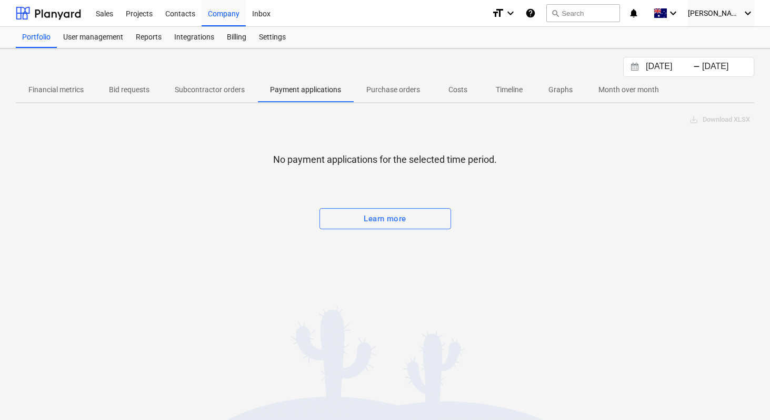
click at [383, 94] on p "Purchase orders" at bounding box center [393, 89] width 54 height 11
click at [446, 95] on span "Costs" at bounding box center [458, 89] width 51 height 17
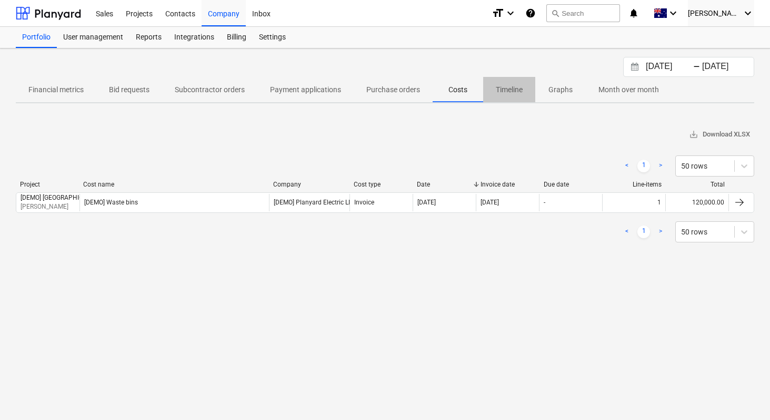
click at [512, 90] on p "Timeline" at bounding box center [509, 89] width 27 height 11
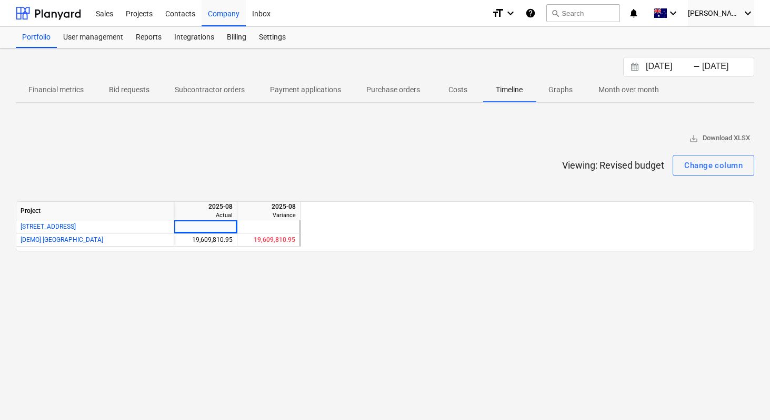
click at [557, 89] on p "Graphs" at bounding box center [560, 89] width 25 height 11
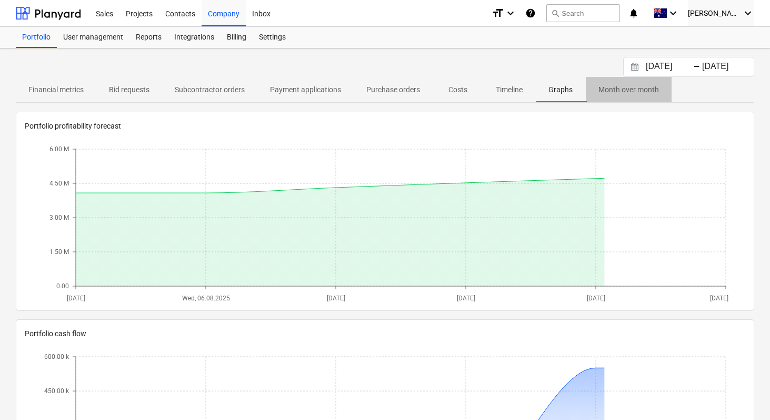
click at [601, 90] on p "Month over month" at bounding box center [629, 89] width 61 height 11
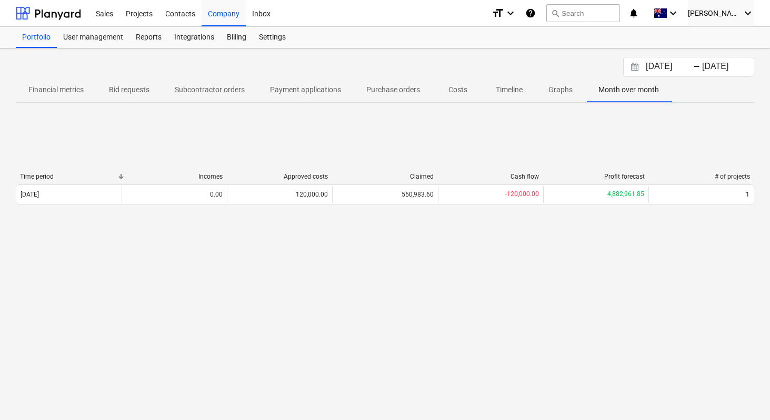
click at [56, 90] on p "Financial metrics" at bounding box center [55, 89] width 55 height 11
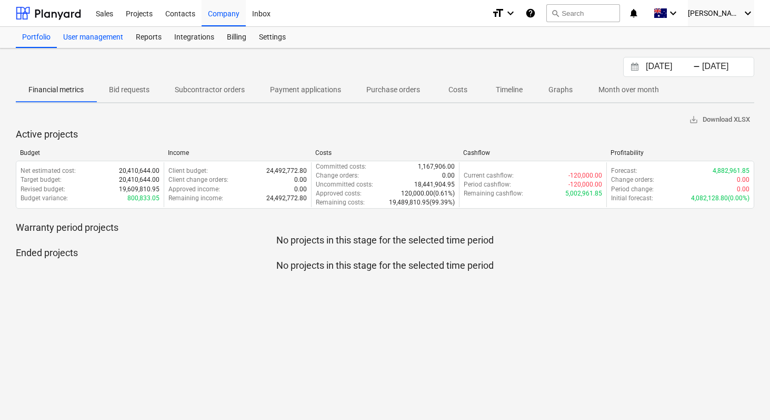
click at [95, 35] on div "User management" at bounding box center [93, 37] width 73 height 21
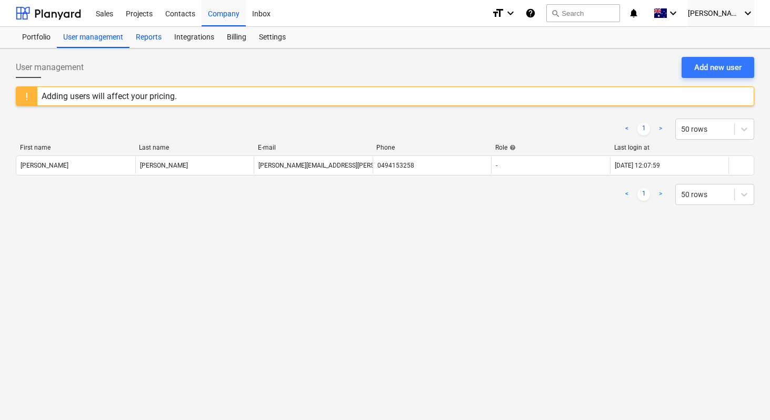
click at [154, 35] on div "Reports" at bounding box center [149, 37] width 38 height 21
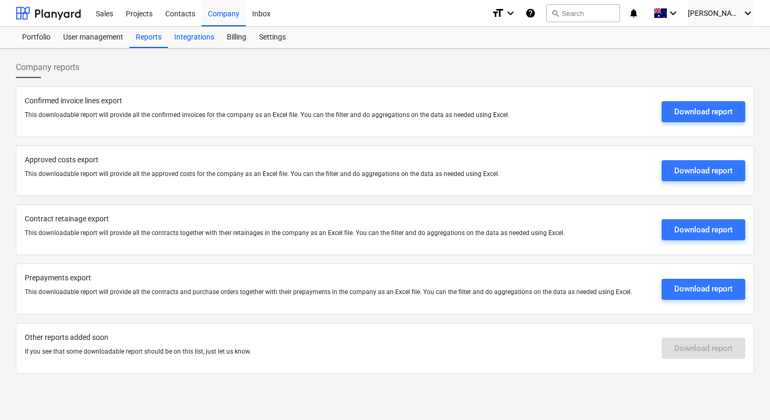
click at [196, 38] on div "Integrations" at bounding box center [194, 37] width 53 height 21
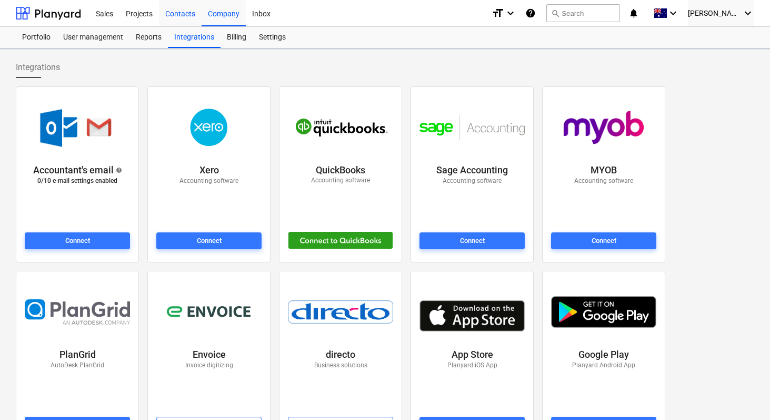
click at [179, 14] on div "Contacts" at bounding box center [180, 12] width 43 height 27
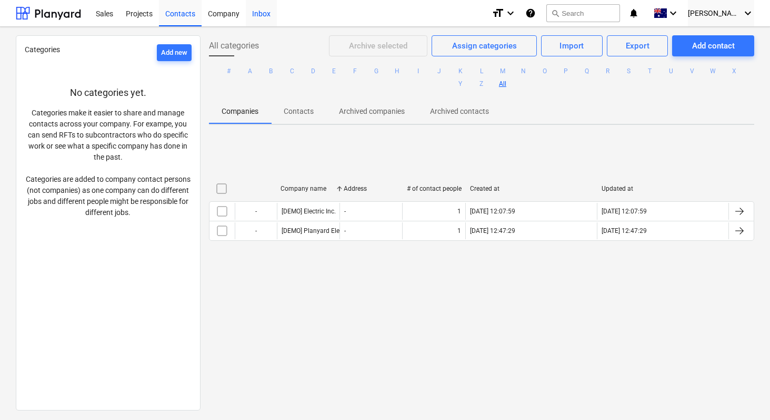
click at [266, 15] on div "Inbox" at bounding box center [261, 12] width 31 height 27
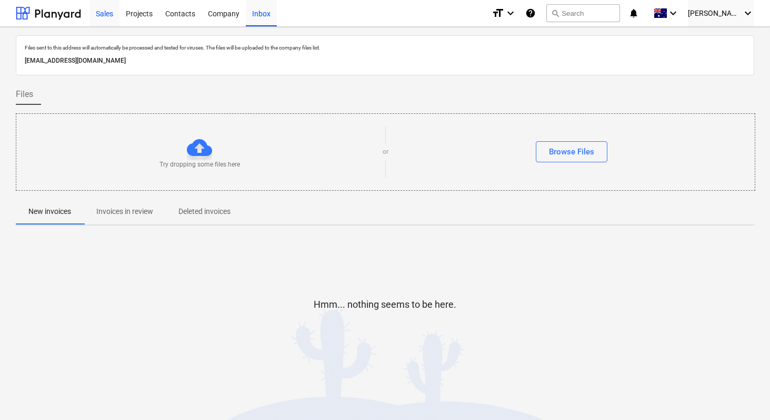
click at [102, 17] on div "Sales" at bounding box center [105, 12] width 30 height 27
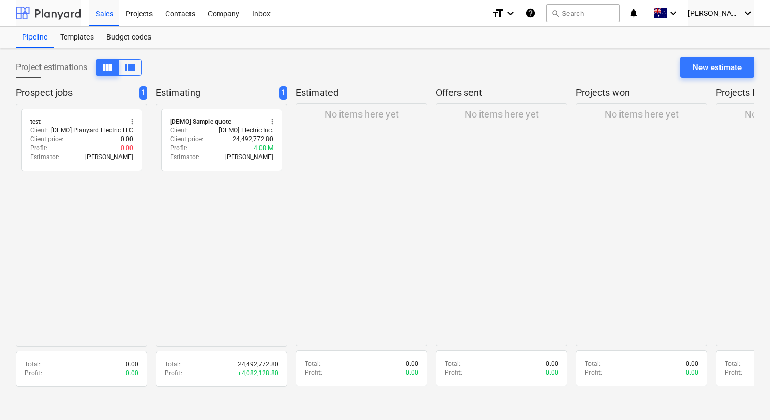
click at [31, 16] on div at bounding box center [48, 13] width 65 height 26
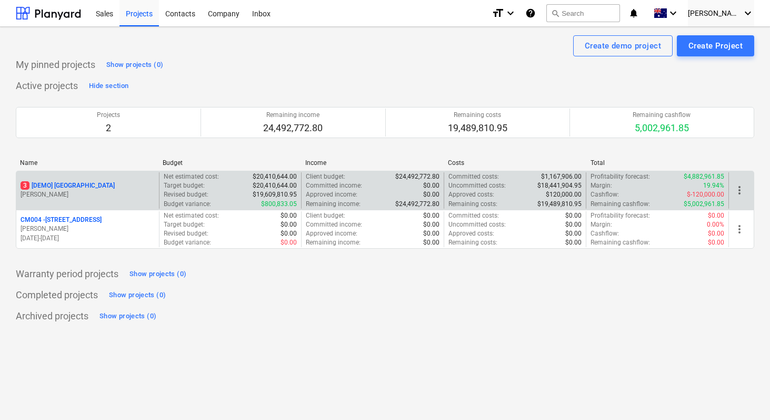
click at [67, 185] on p "3 [DEMO] [GEOGRAPHIC_DATA]" at bounding box center [68, 185] width 94 height 9
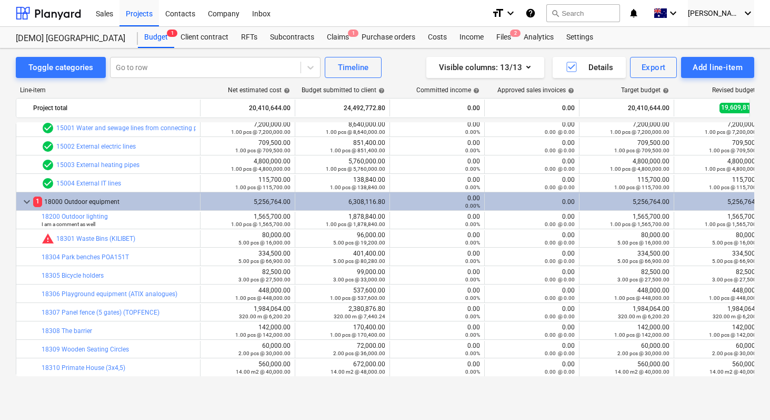
scroll to position [10, 0]
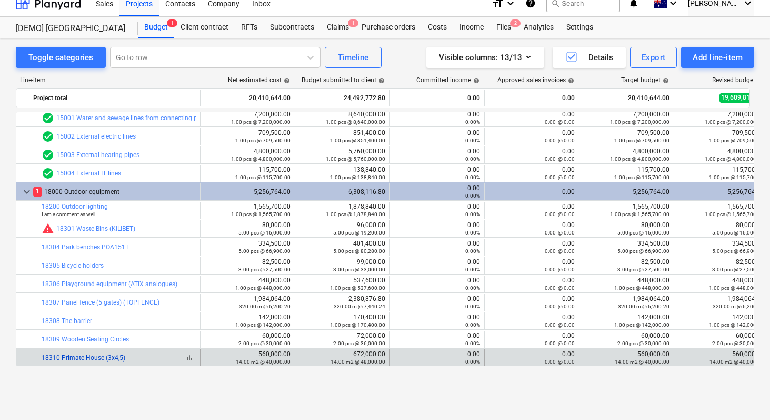
click at [86, 359] on link "18310 Primate House (3x4,5)" at bounding box center [84, 357] width 84 height 7
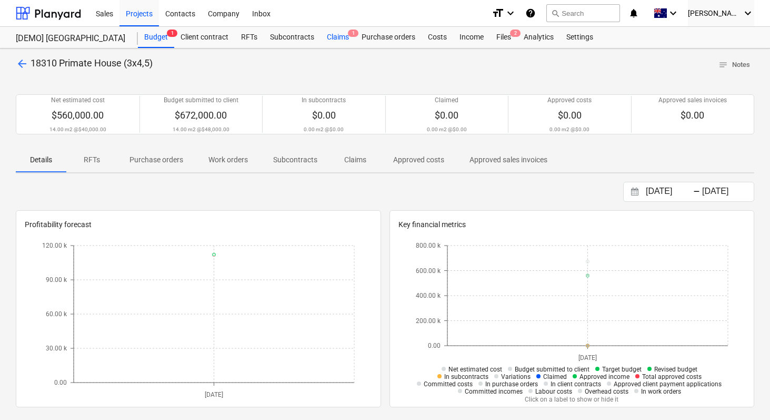
click at [329, 38] on div "Claims 1" at bounding box center [338, 37] width 35 height 21
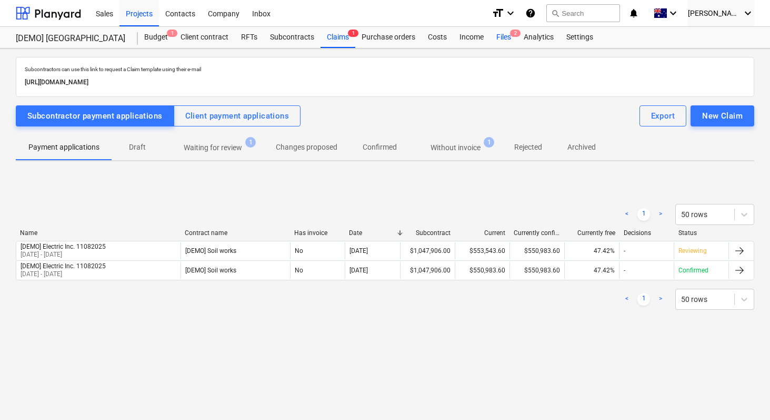
click at [508, 39] on div "Files 2" at bounding box center [503, 37] width 27 height 21
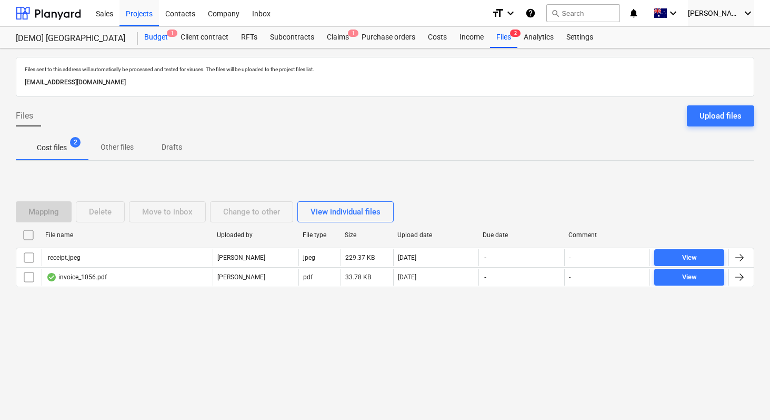
click at [150, 41] on div "Budget 1" at bounding box center [156, 37] width 36 height 21
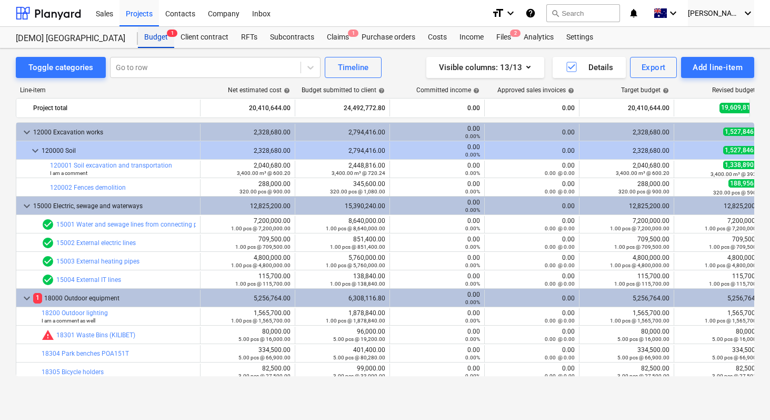
scroll to position [96, 0]
